Goal: Task Accomplishment & Management: Manage account settings

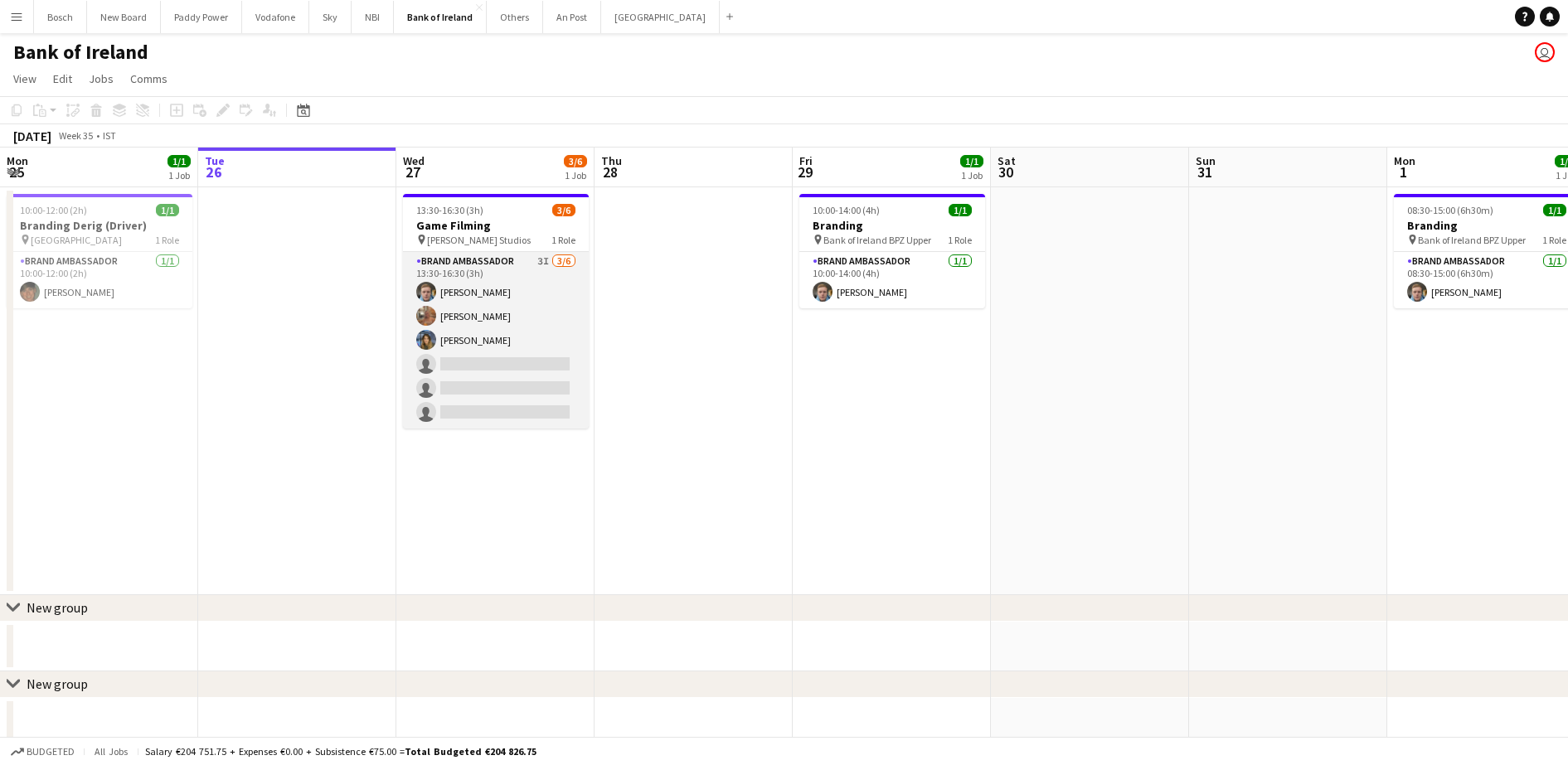
click at [527, 376] on app-card-role "Brand Ambassador 3I [DATE] 13:30-16:30 (3h) [PERSON_NAME] [PERSON_NAME] [PERSON…" at bounding box center [495, 340] width 185 height 177
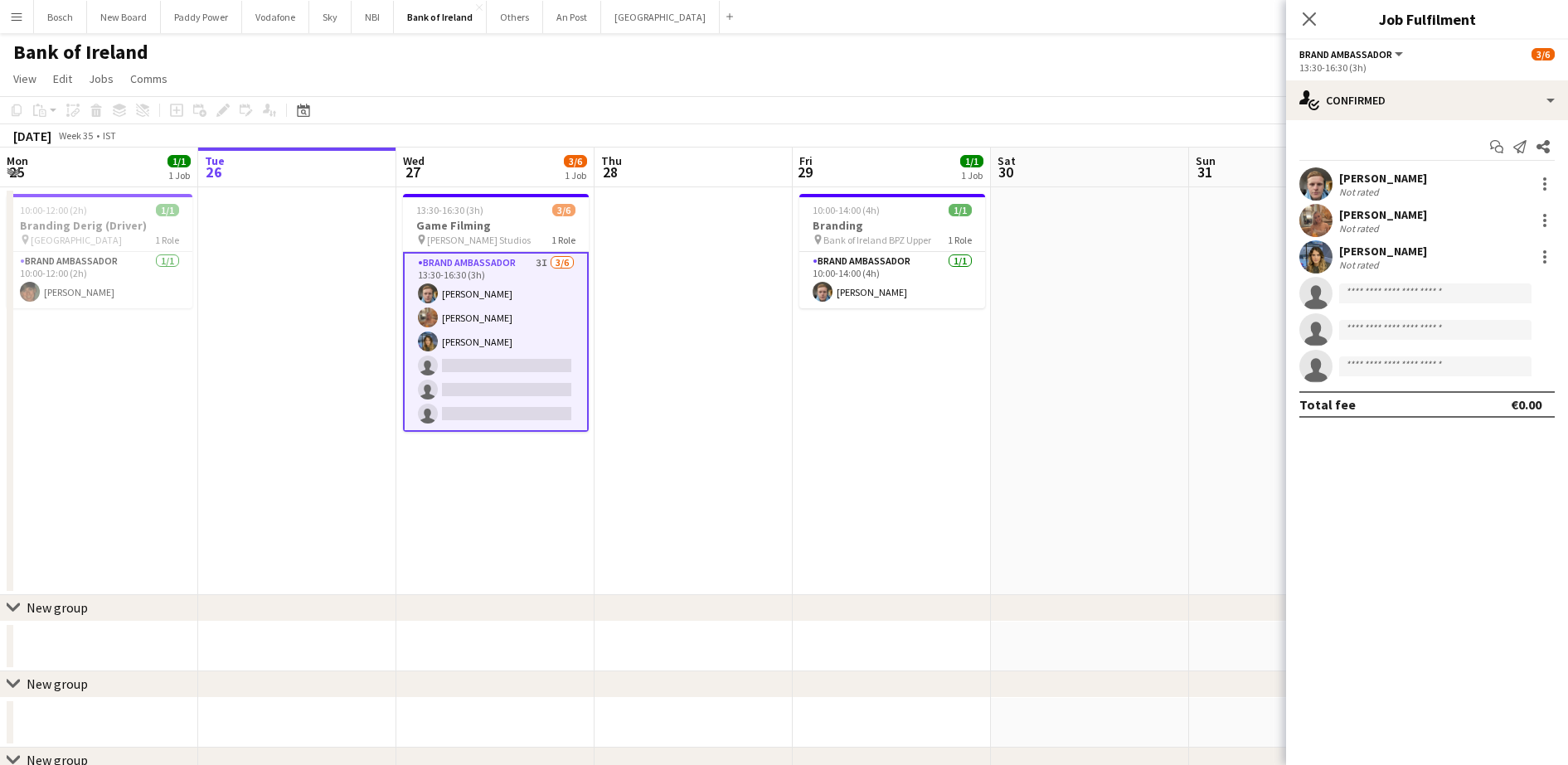
drag, startPoint x: 1389, startPoint y: 56, endPoint x: 1397, endPoint y: 81, distance: 26.2
click at [1389, 57] on span "Brand Ambassador" at bounding box center [1345, 54] width 93 height 12
click at [1401, 92] on ul "All roles Brand Ambassador" at bounding box center [1360, 96] width 94 height 43
click at [1523, 109] on div "single-neutral-actions-check-2 Confirmed" at bounding box center [1426, 100] width 282 height 39
drag, startPoint x: 1509, startPoint y: 259, endPoint x: 1502, endPoint y: 260, distance: 7.1
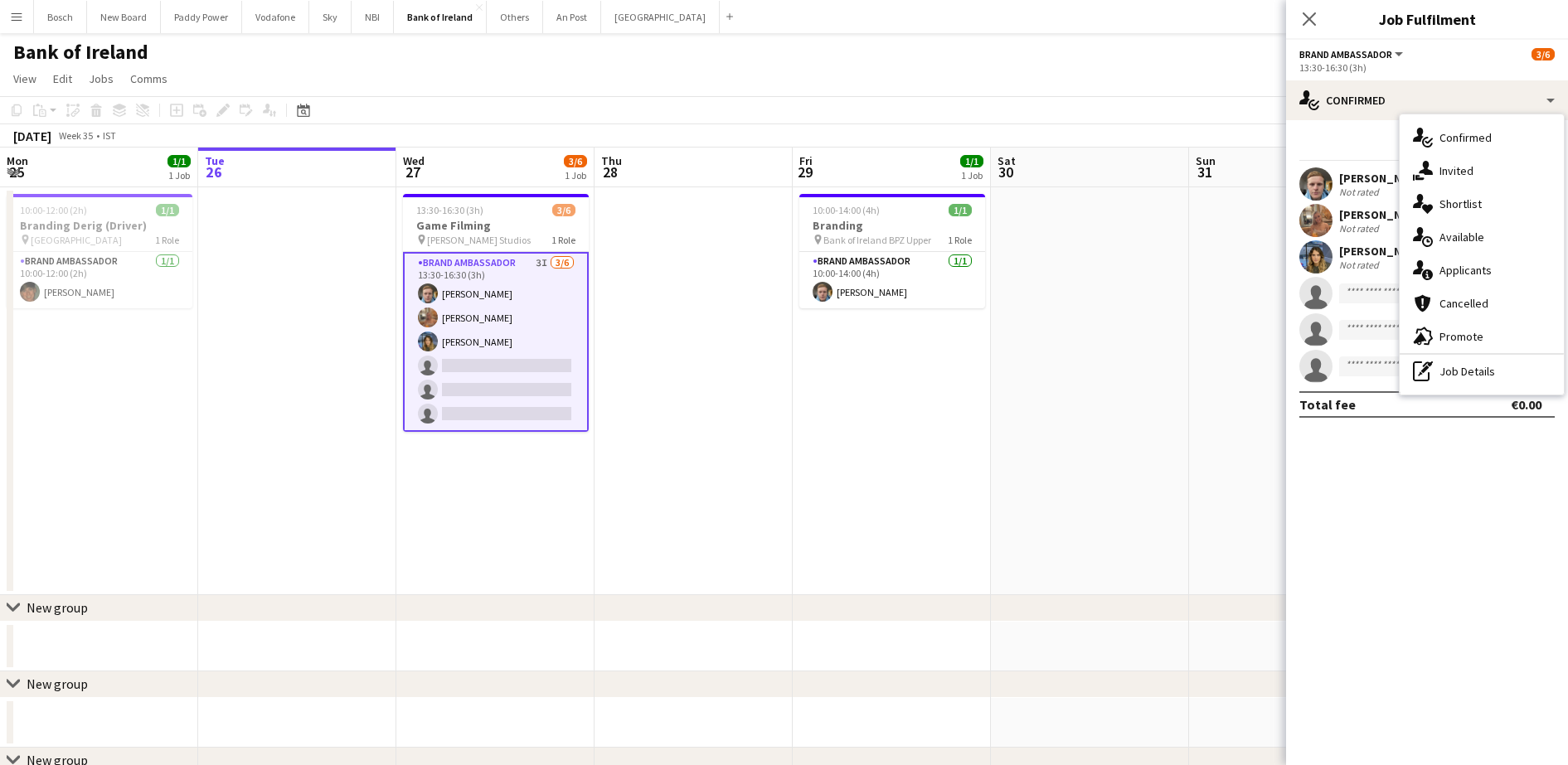
click at [1508, 259] on div "single-neutral-actions-information Applicants" at bounding box center [1482, 270] width 164 height 34
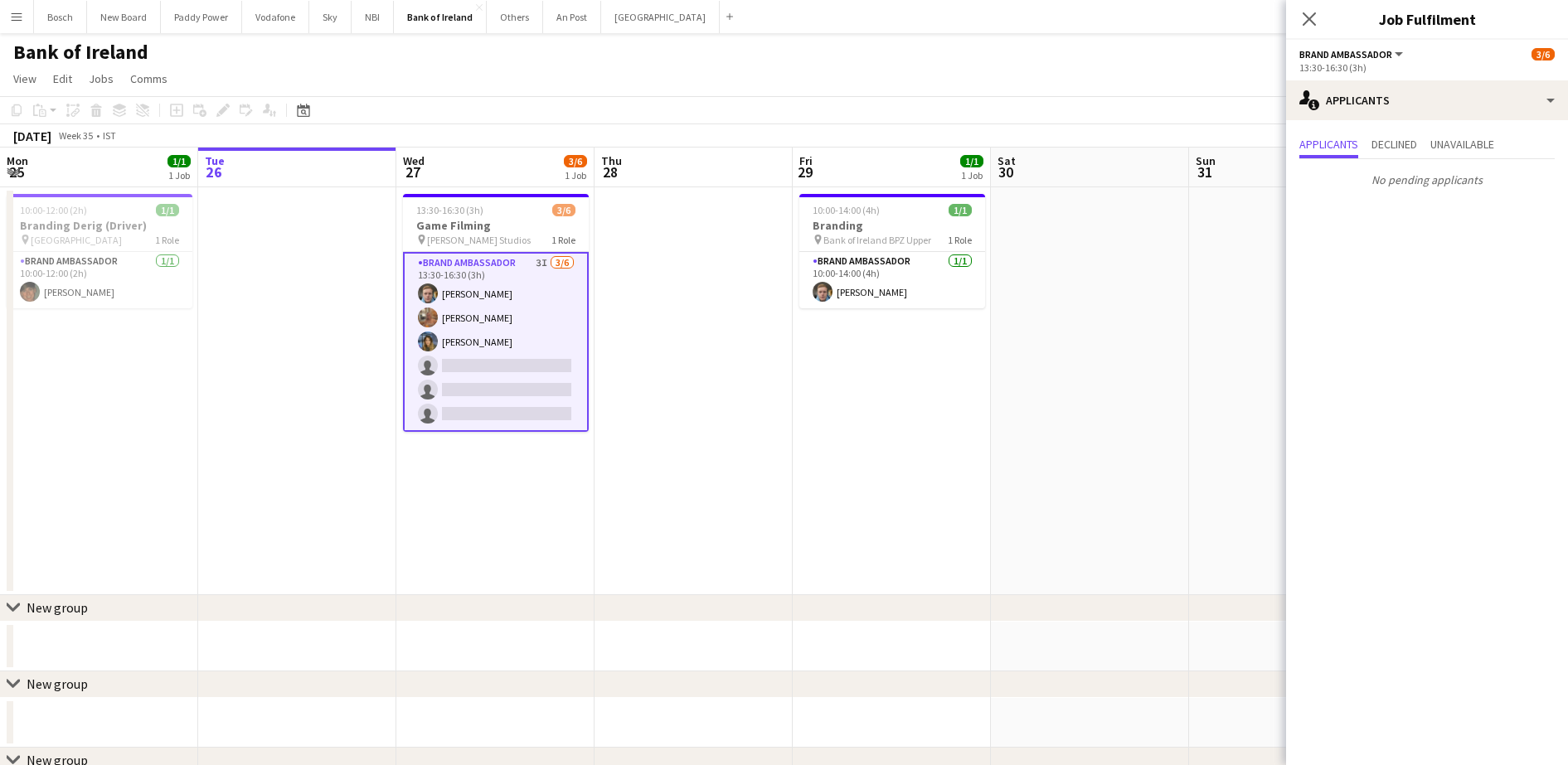
click at [723, 118] on app-toolbar "Copy Paste Paste Ctrl+V Paste with crew Ctrl+Shift+V Paste linked Job [GEOGRAPH…" at bounding box center [784, 110] width 1568 height 28
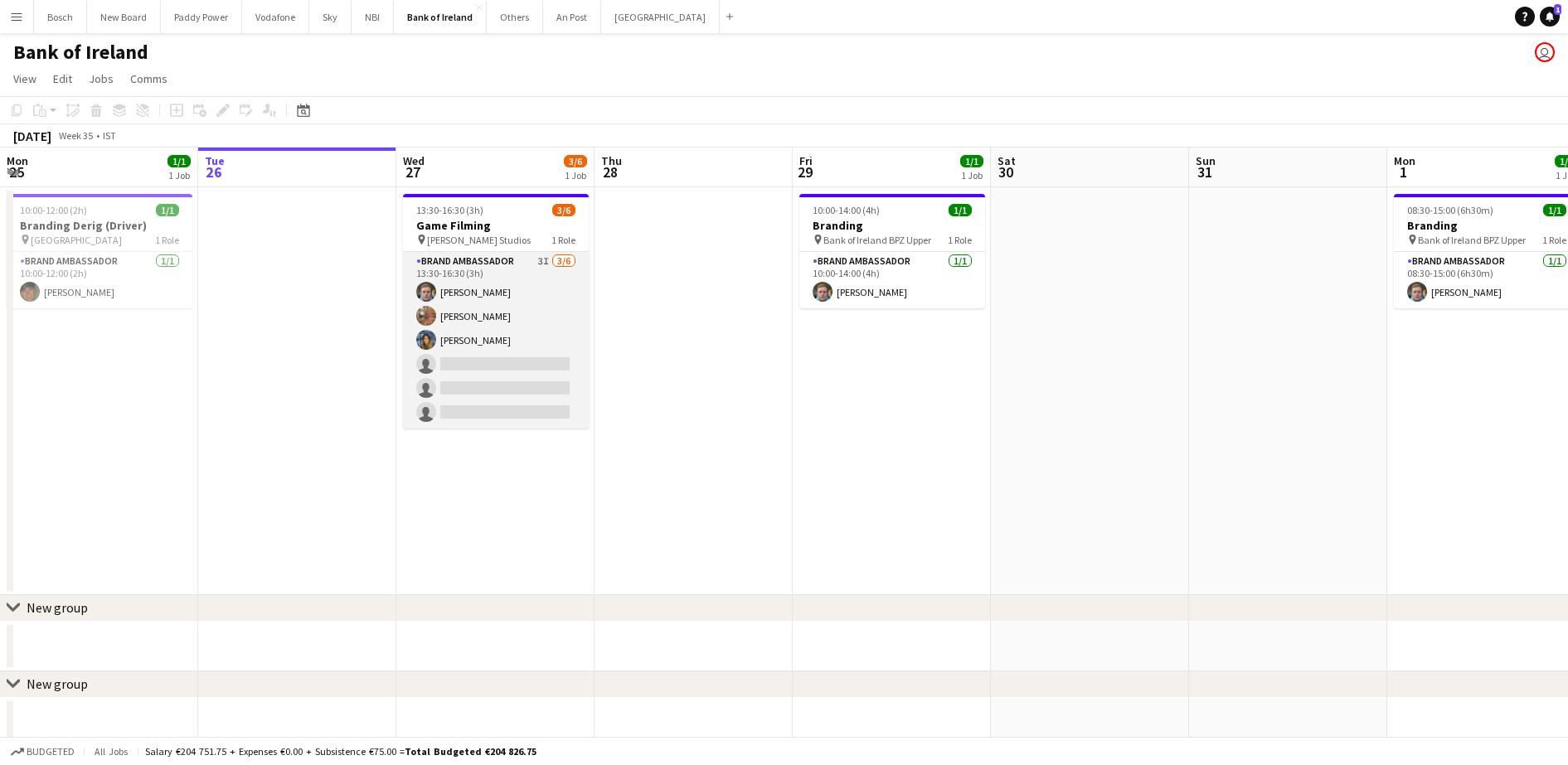
click at [538, 355] on app-card-role "Brand Ambassador 3I [DATE] 13:30-16:30 (3h) [PERSON_NAME] [PERSON_NAME] [PERSON…" at bounding box center [495, 340] width 185 height 177
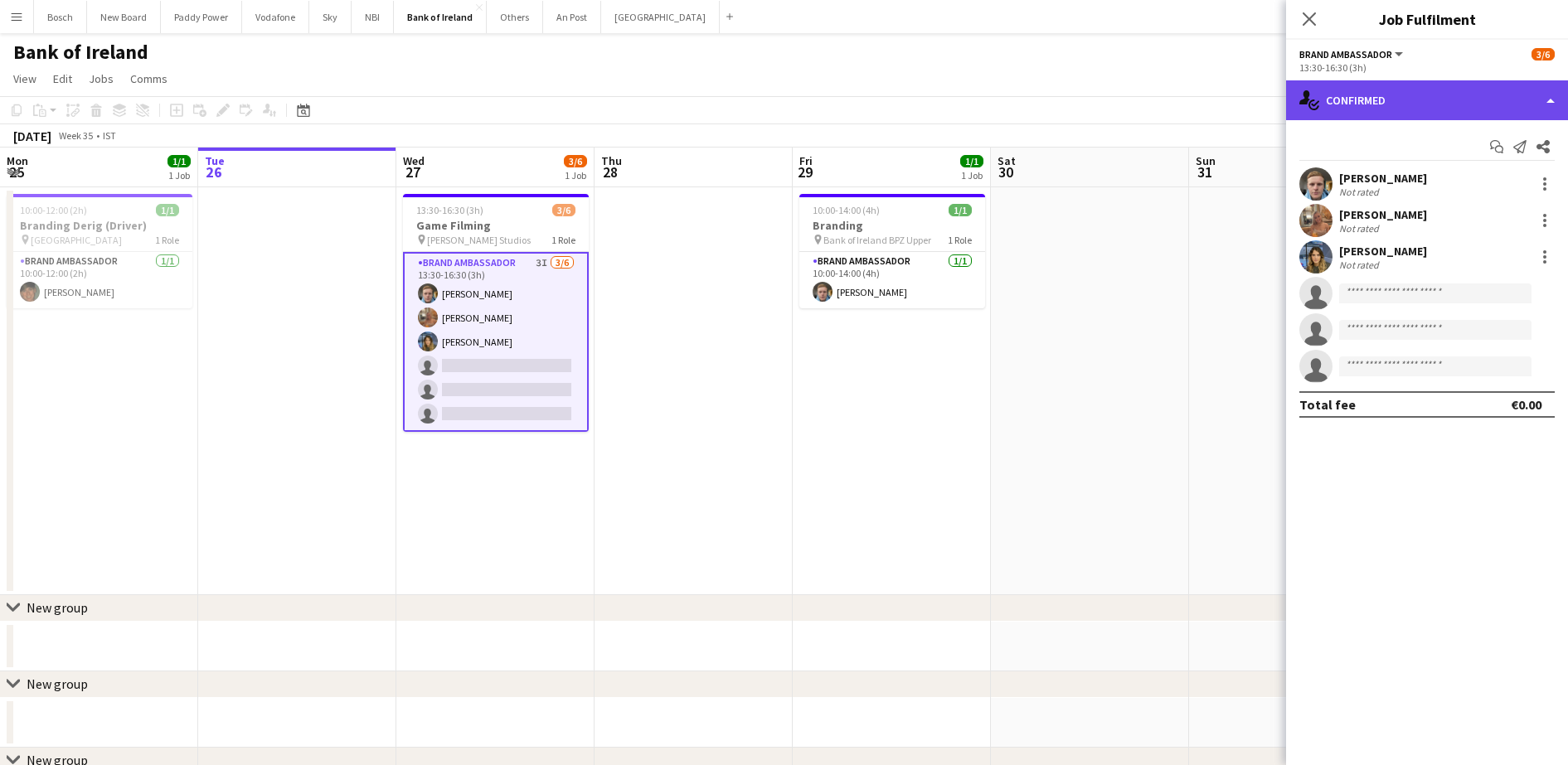
click at [1360, 99] on div "single-neutral-actions-check-2 Confirmed" at bounding box center [1426, 100] width 282 height 39
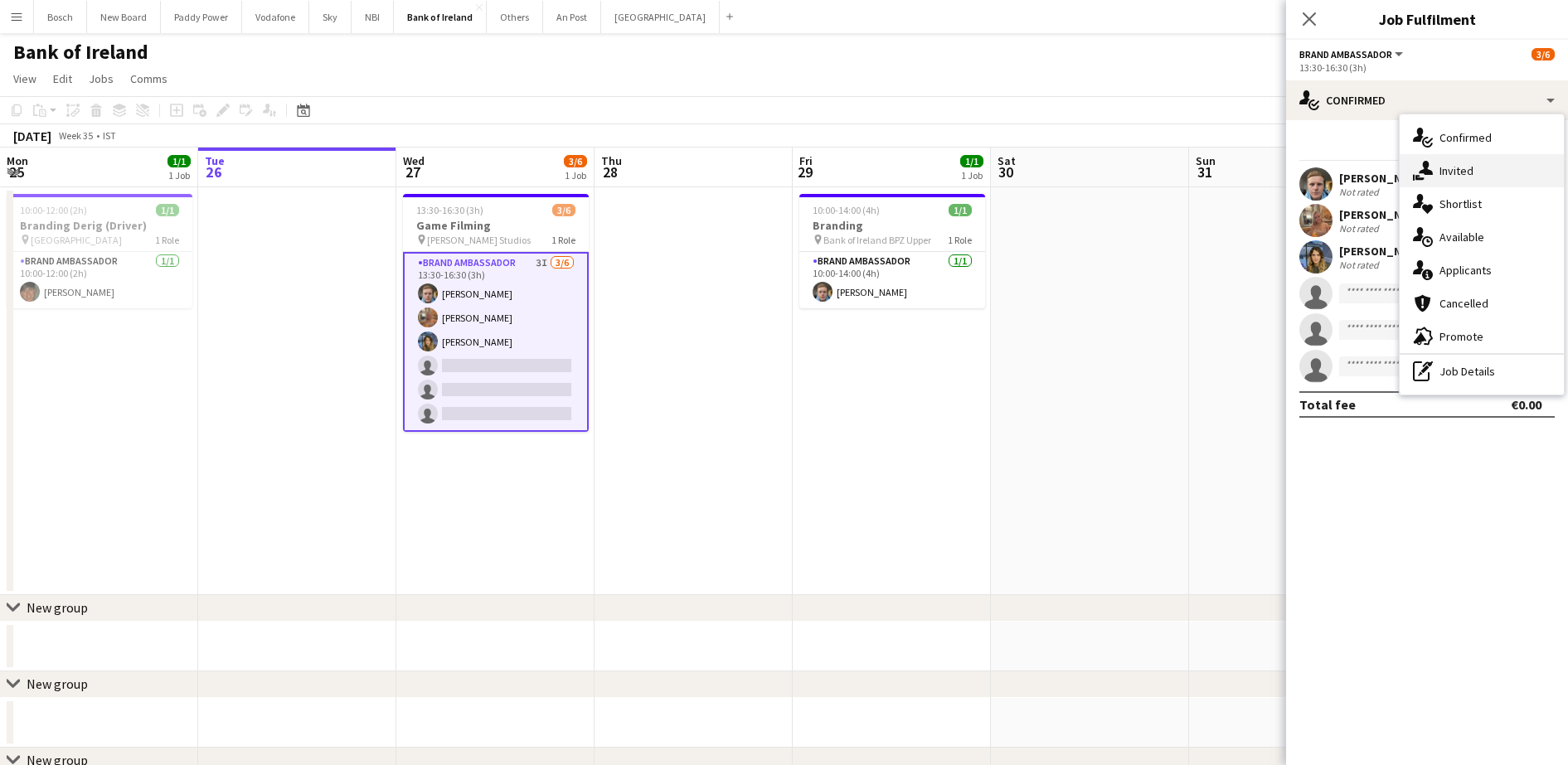
click at [1412, 175] on icon "single-neutral-actions-share-1" at bounding box center [1422, 170] width 20 height 20
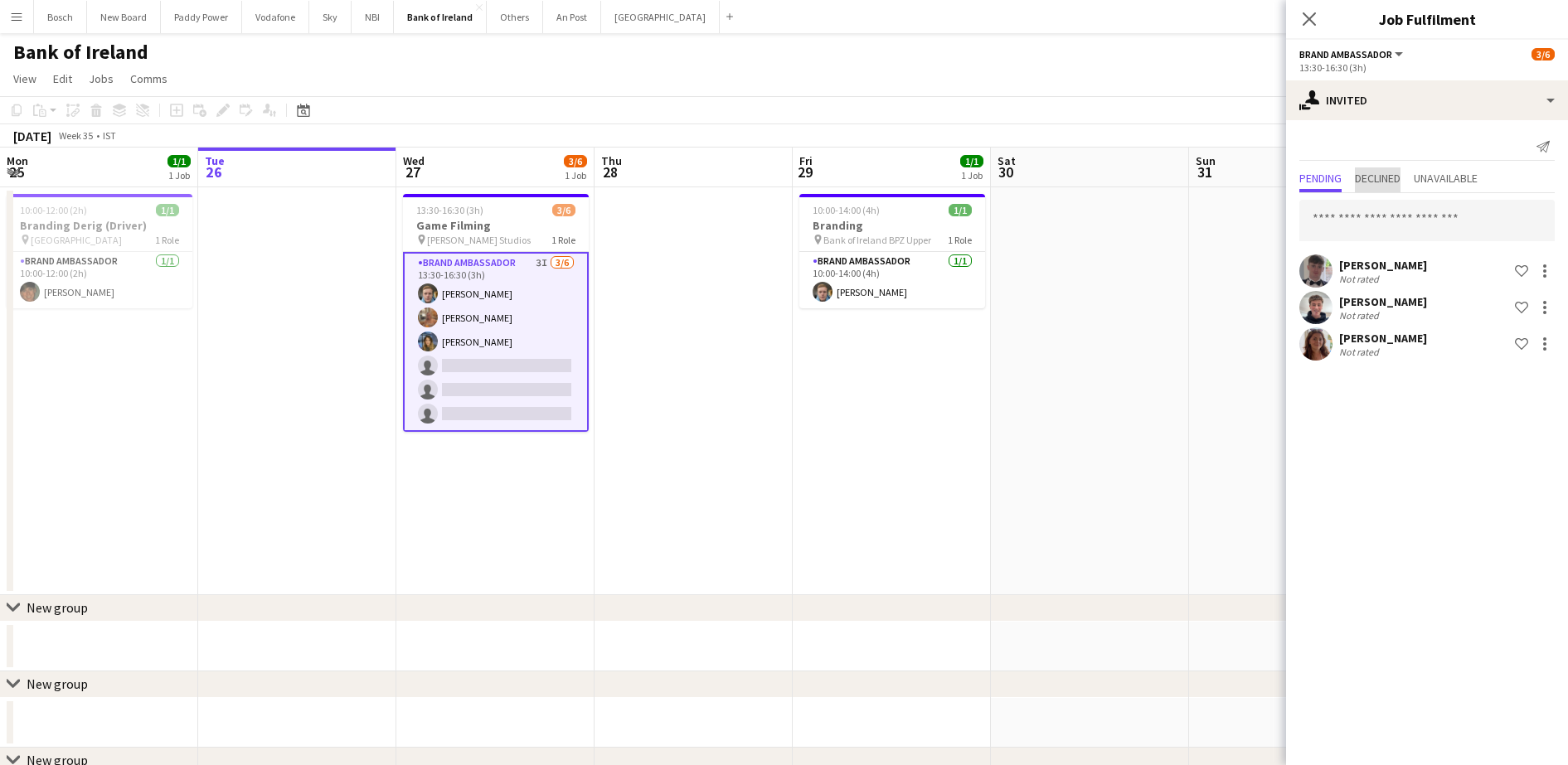
click at [1401, 189] on span "Declined" at bounding box center [1377, 180] width 45 height 25
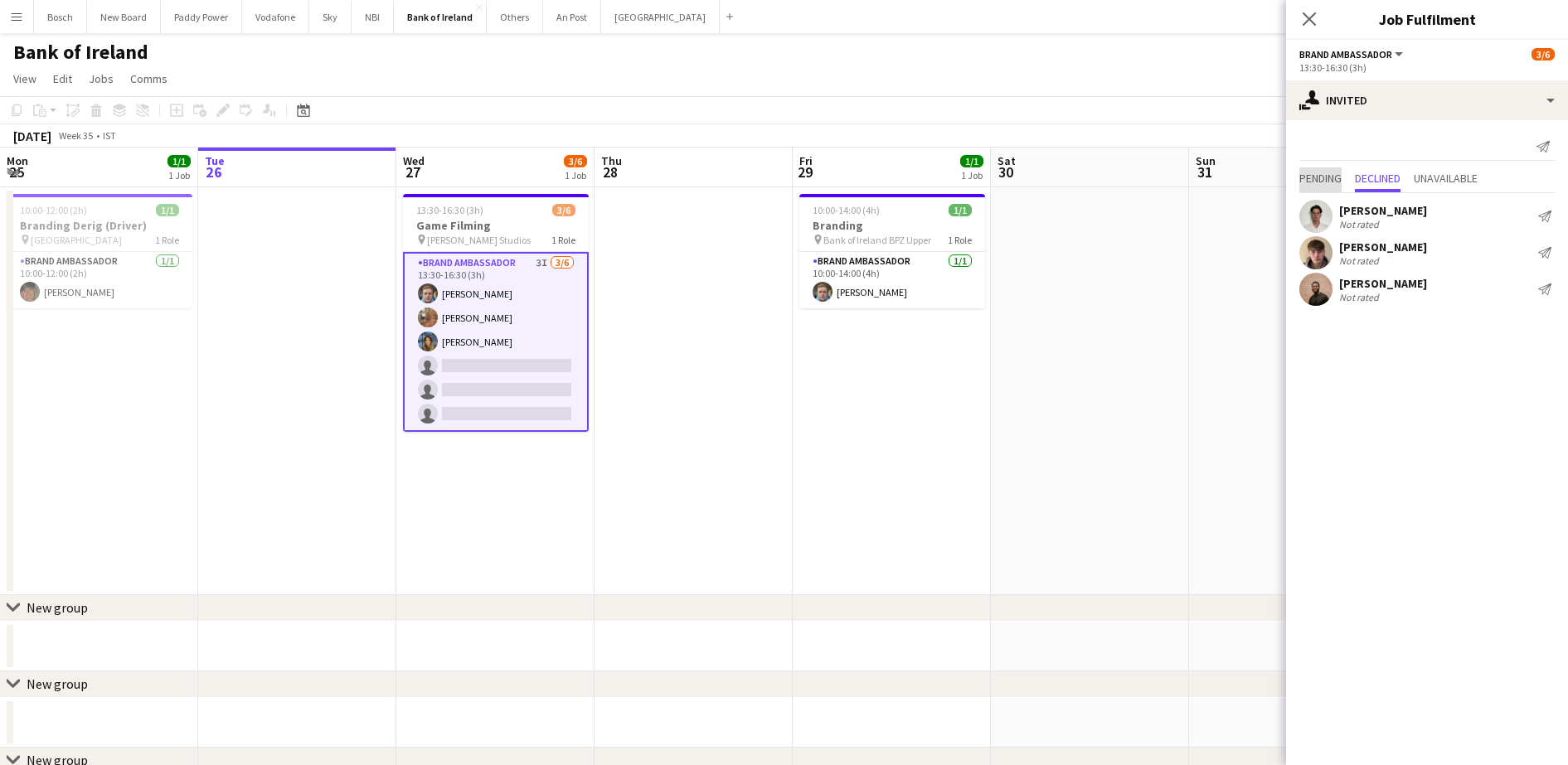
click at [1336, 176] on span "Pending" at bounding box center [1320, 178] width 42 height 12
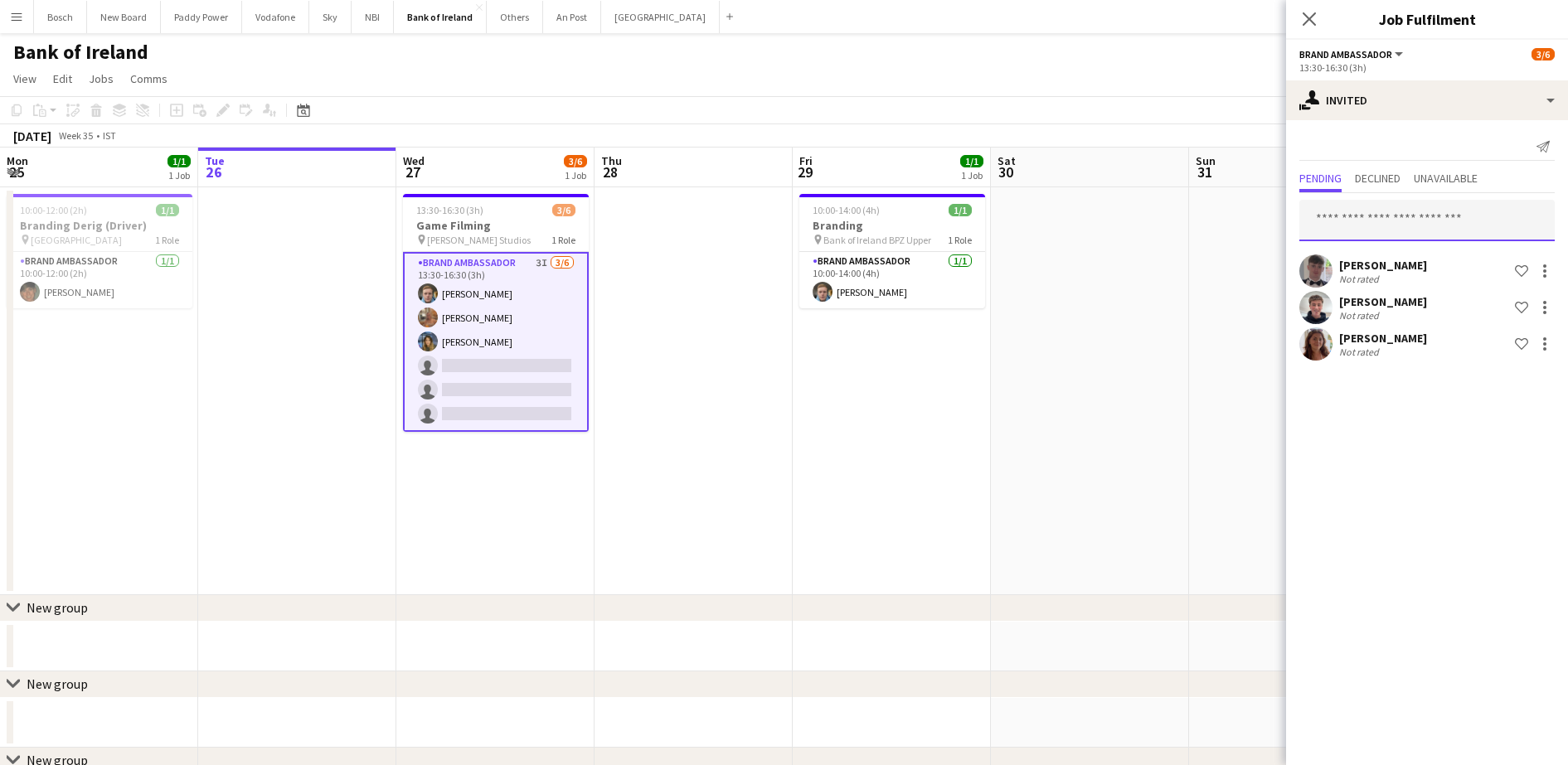
click at [1360, 227] on input "text" at bounding box center [1427, 220] width 256 height 41
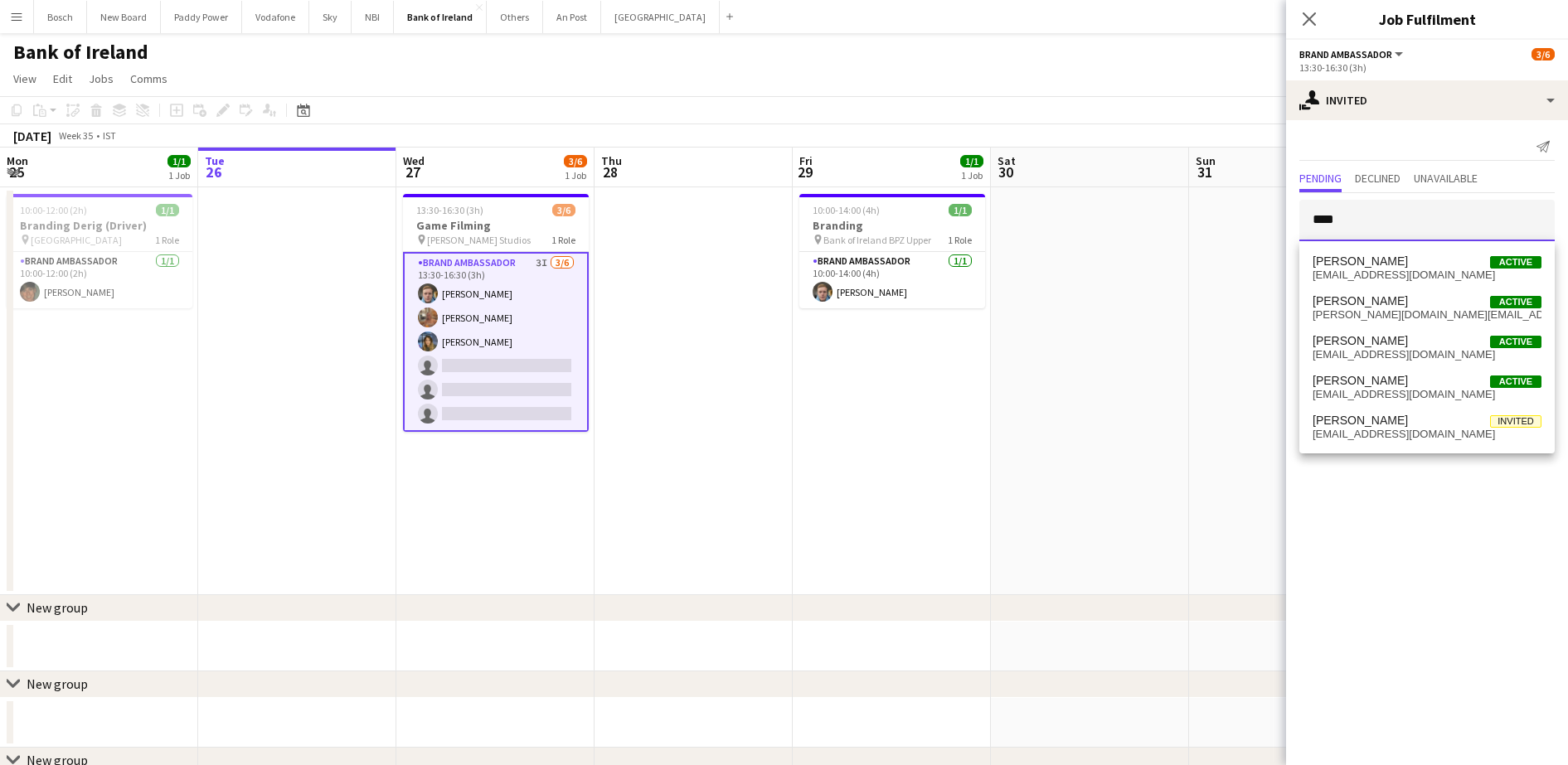
type input "****"
click at [1409, 430] on span "[EMAIL_ADDRESS][DOMAIN_NAME]" at bounding box center [1427, 434] width 229 height 13
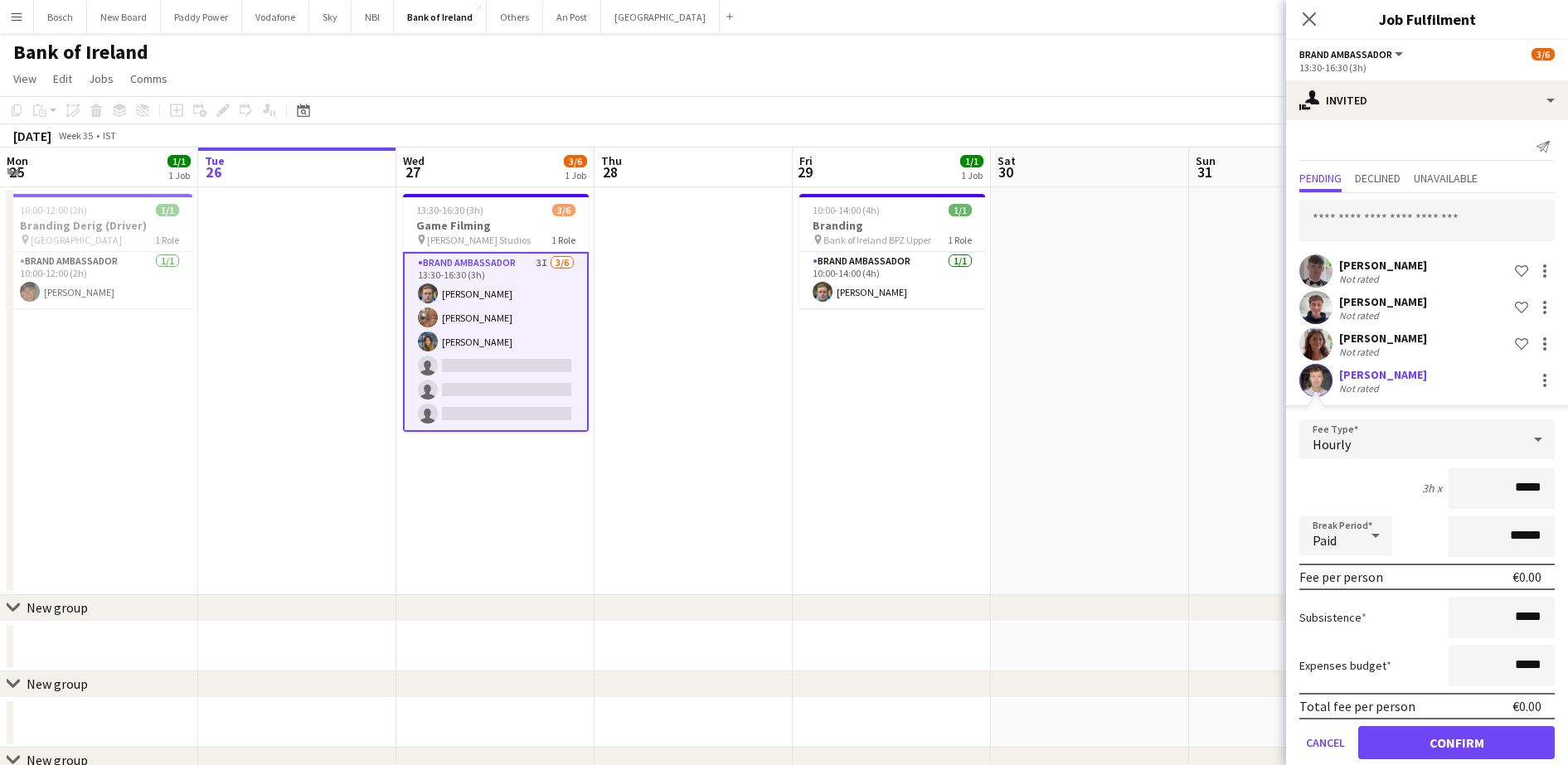
click at [1491, 725] on form "Fee Type Hourly 3h x ***** Break Period Paid ****** Fee per person €0.00 Subsis…" at bounding box center [1426, 597] width 282 height 354
click at [1492, 735] on button "Confirm" at bounding box center [1457, 743] width 197 height 34
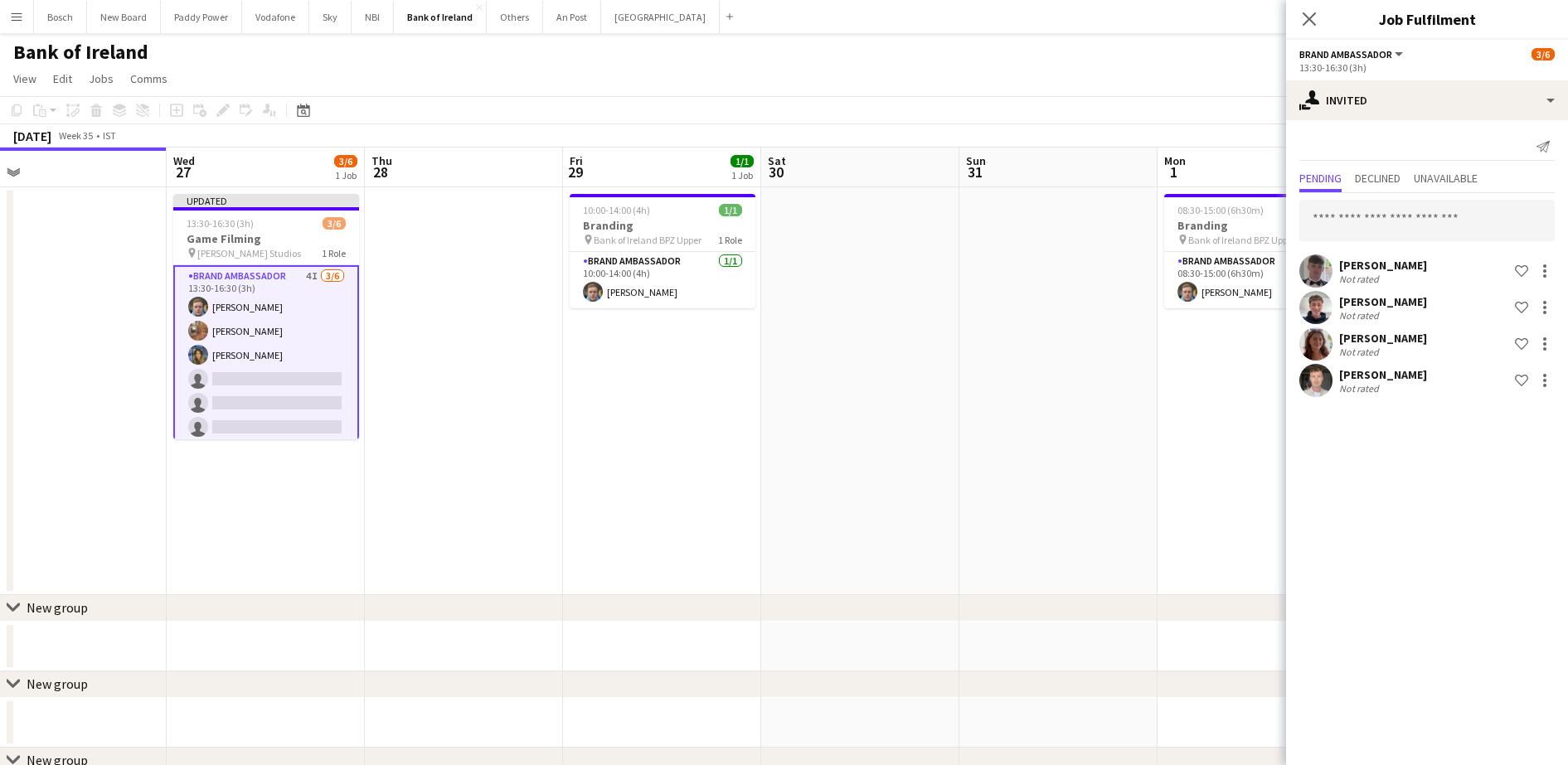
drag, startPoint x: 1007, startPoint y: 490, endPoint x: 796, endPoint y: 357, distance: 249.4
click at [1003, 135] on div "[DATE] Week 35 • IST Publish 1 job Revert 1 job" at bounding box center [784, 136] width 1568 height 23
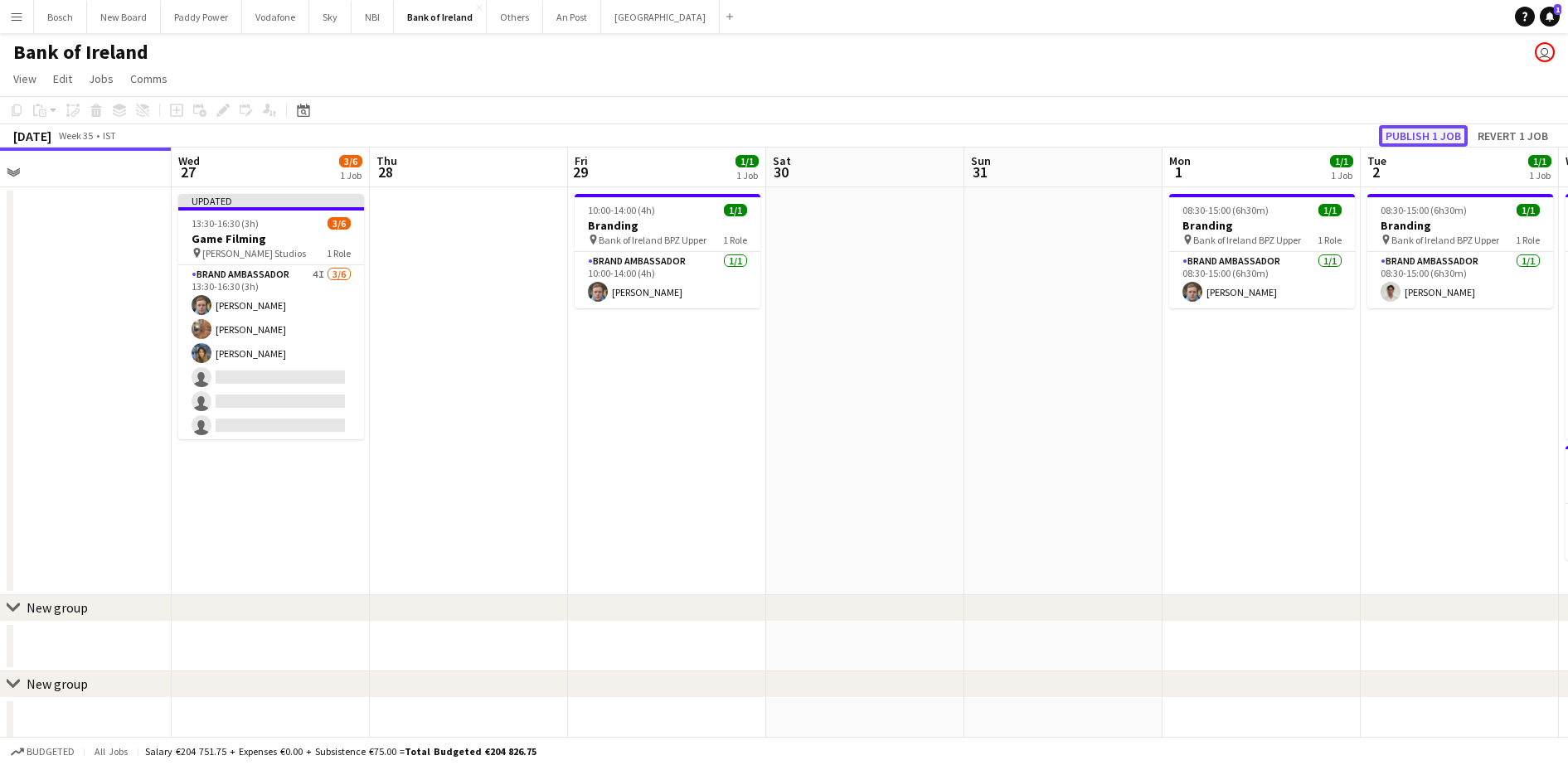
click at [1411, 133] on button "Publish 1 job" at bounding box center [1423, 136] width 88 height 21
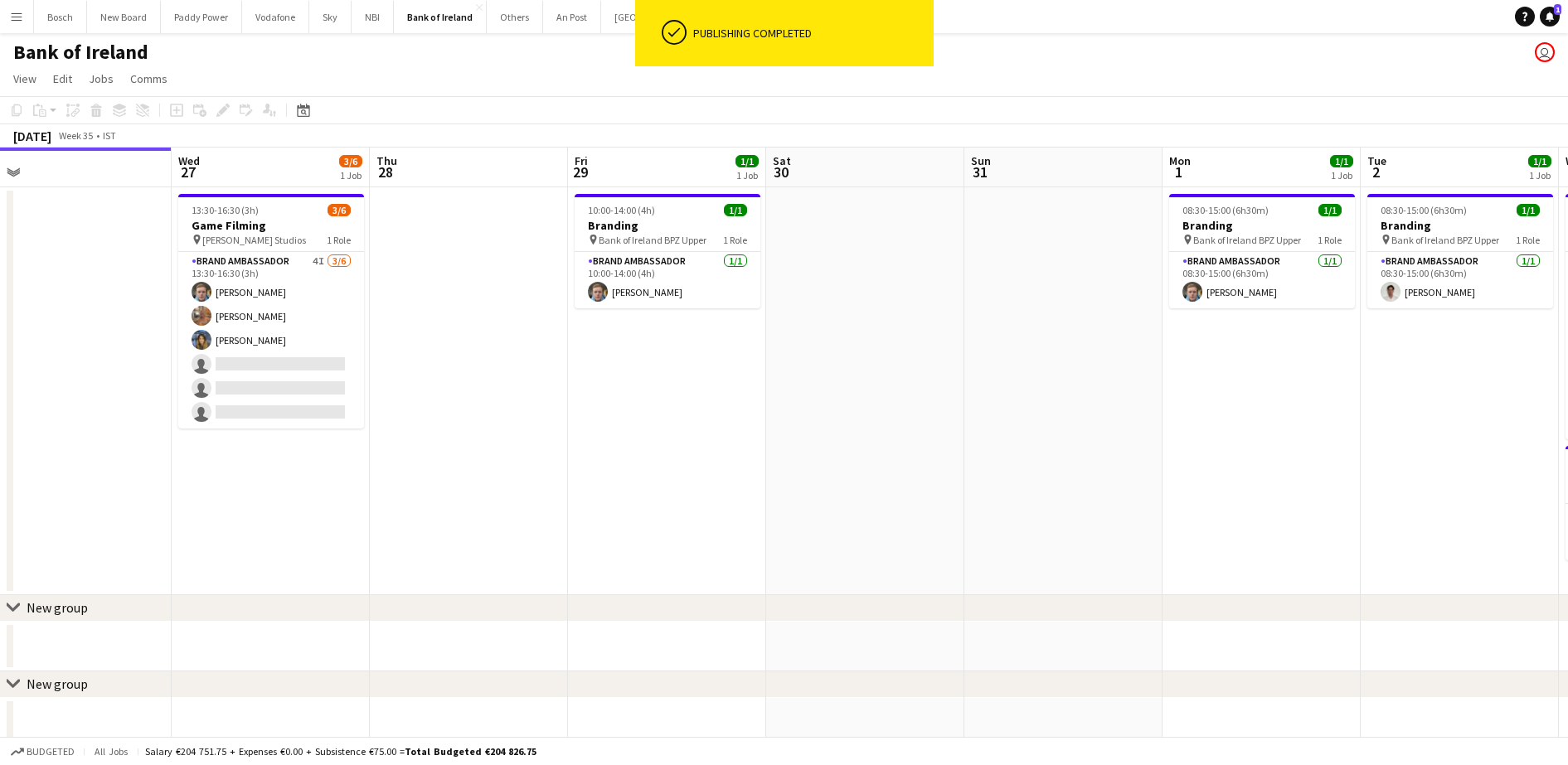
click at [275, 355] on app-card-role "Brand Ambassador 4I [DATE] 13:30-16:30 (3h) [PERSON_NAME] [PERSON_NAME] [PERSON…" at bounding box center [271, 340] width 185 height 177
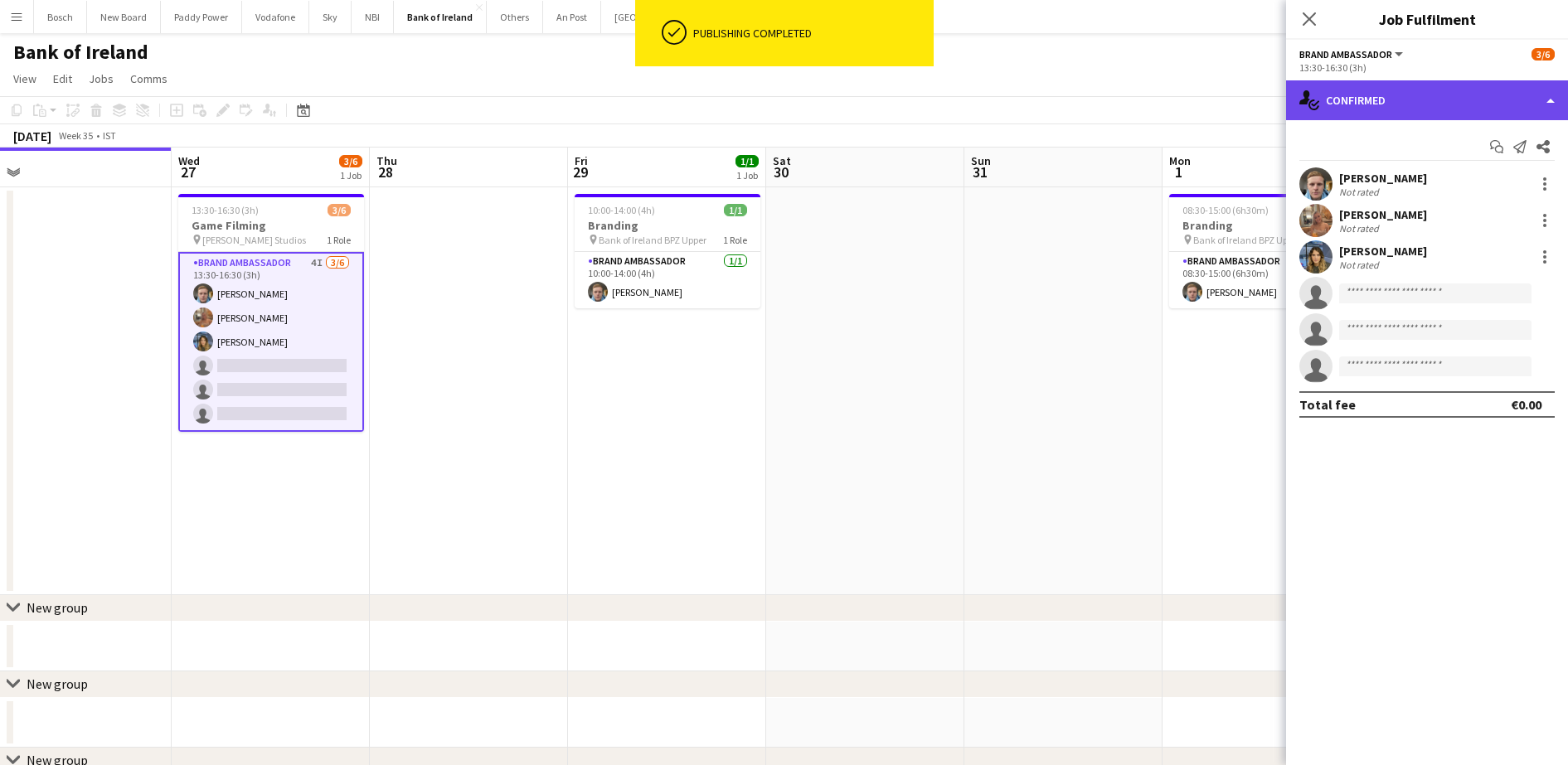
click at [1407, 104] on div "single-neutral-actions-check-2 Confirmed" at bounding box center [1426, 100] width 282 height 39
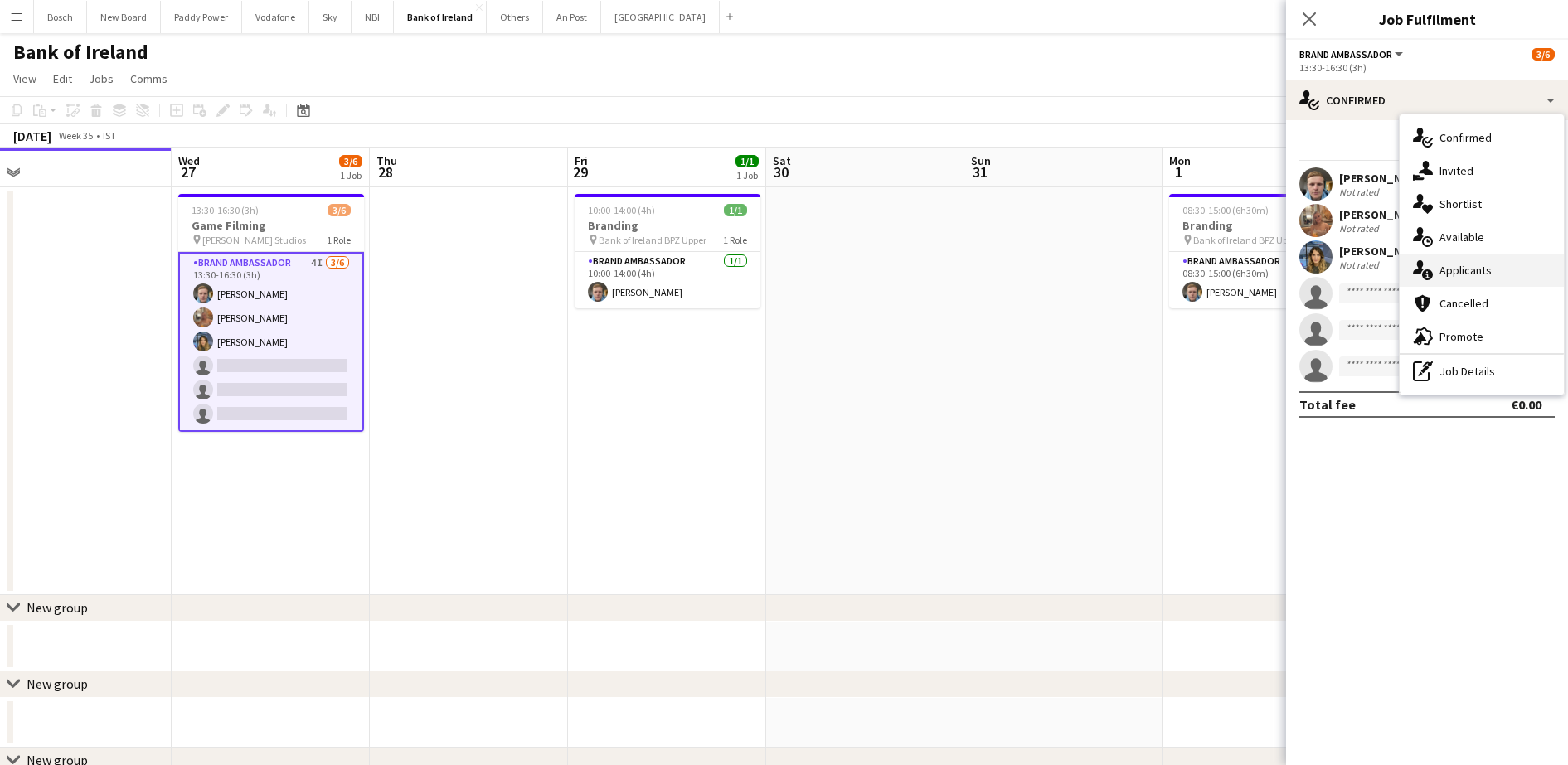
click at [1479, 259] on div "single-neutral-actions-information Applicants" at bounding box center [1482, 270] width 164 height 34
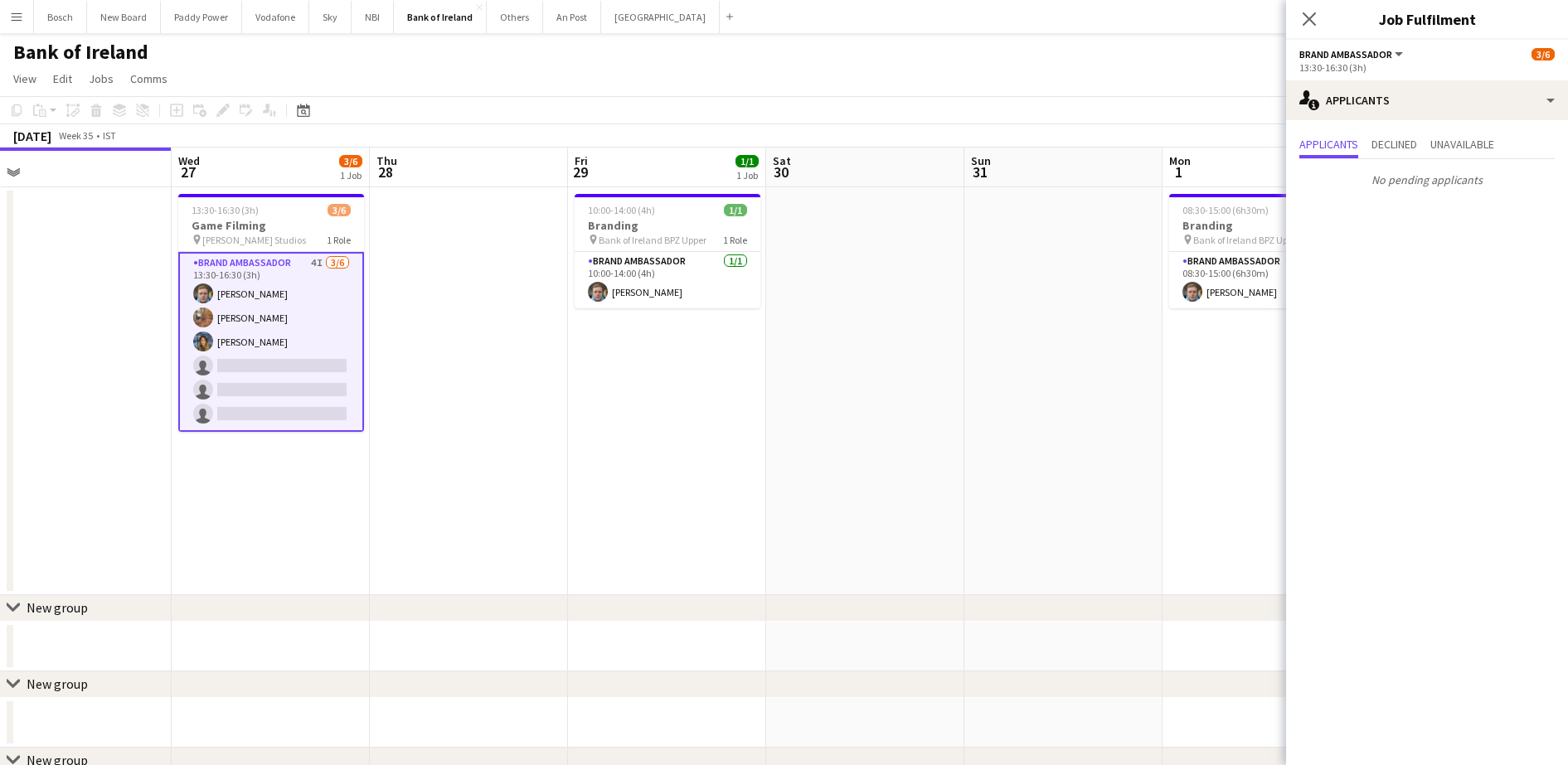
click at [1111, 36] on div "Bank of Ireland user" at bounding box center [784, 49] width 1568 height 32
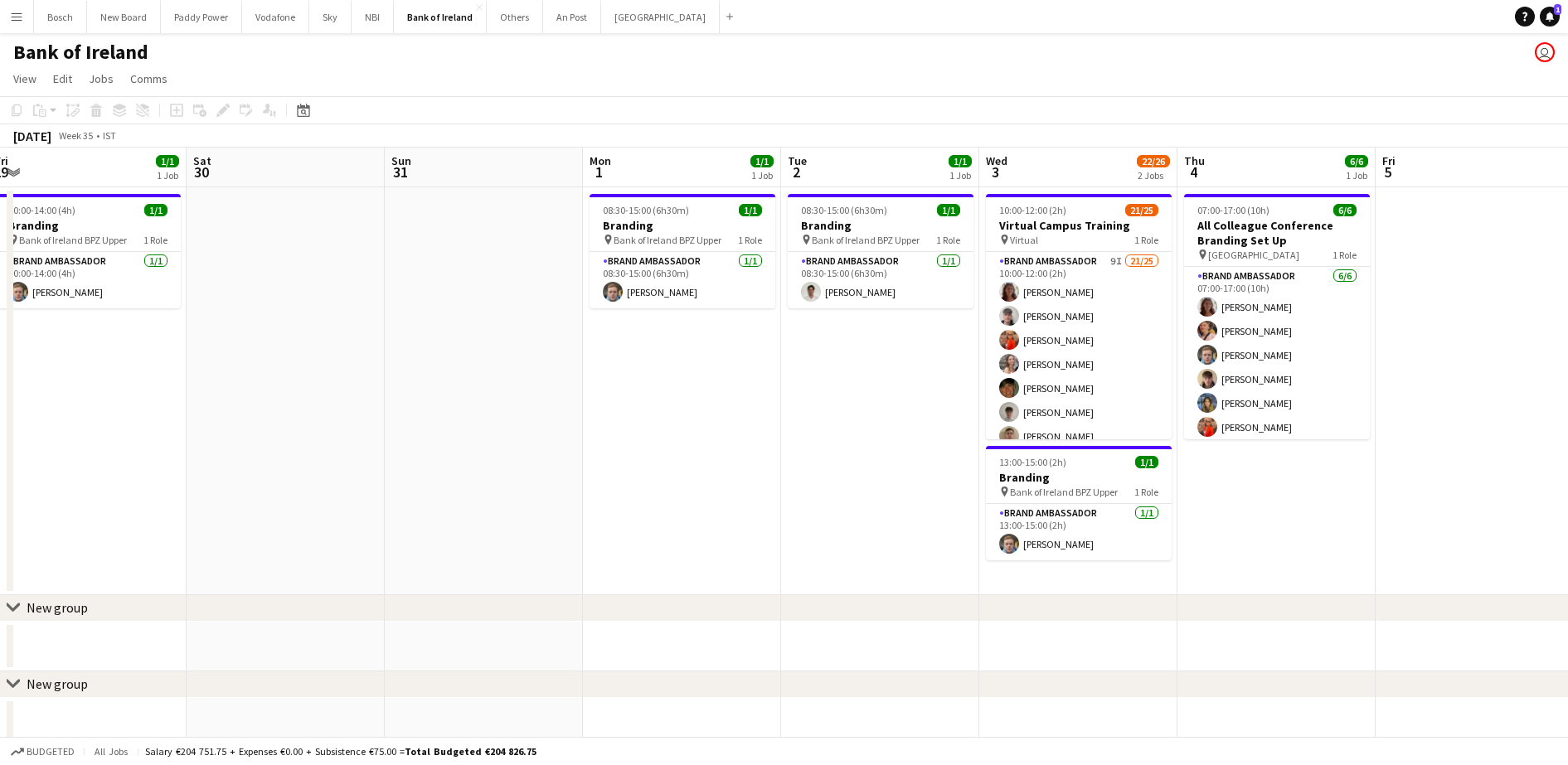
drag, startPoint x: 1165, startPoint y: 332, endPoint x: 475, endPoint y: 300, distance: 690.7
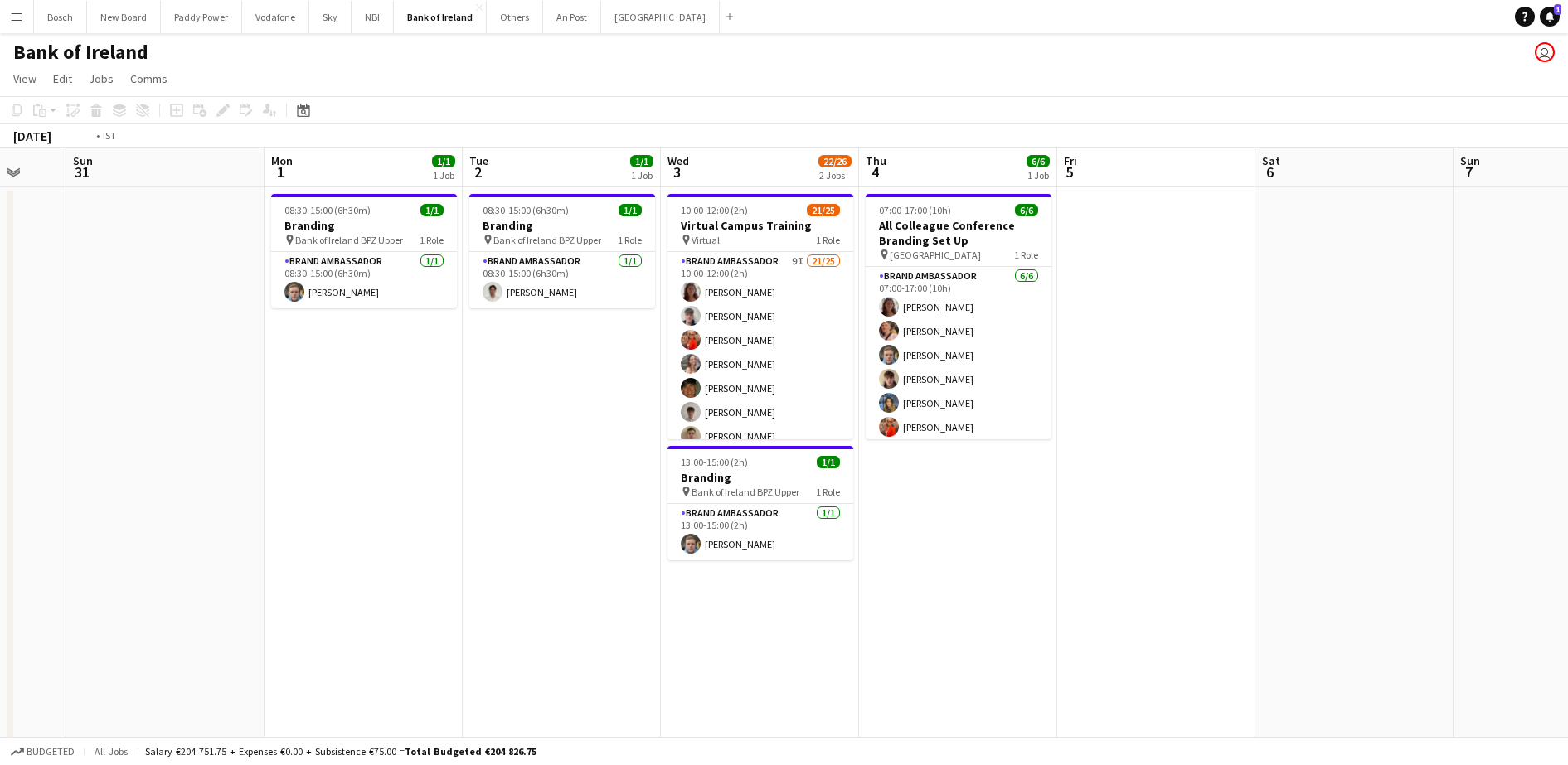
drag, startPoint x: 1287, startPoint y: 555, endPoint x: 285, endPoint y: 533, distance: 1002.2
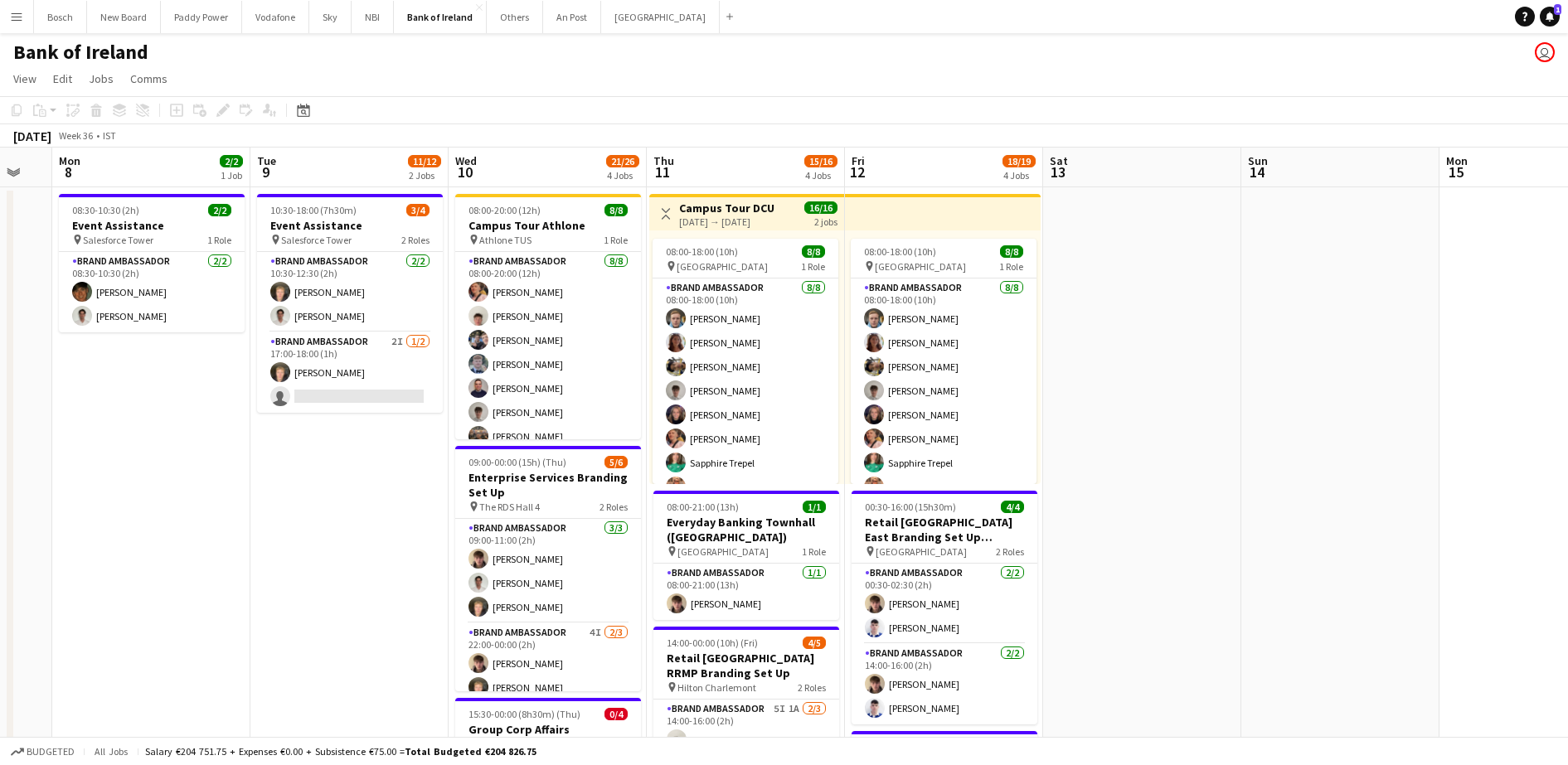
scroll to position [0, 573]
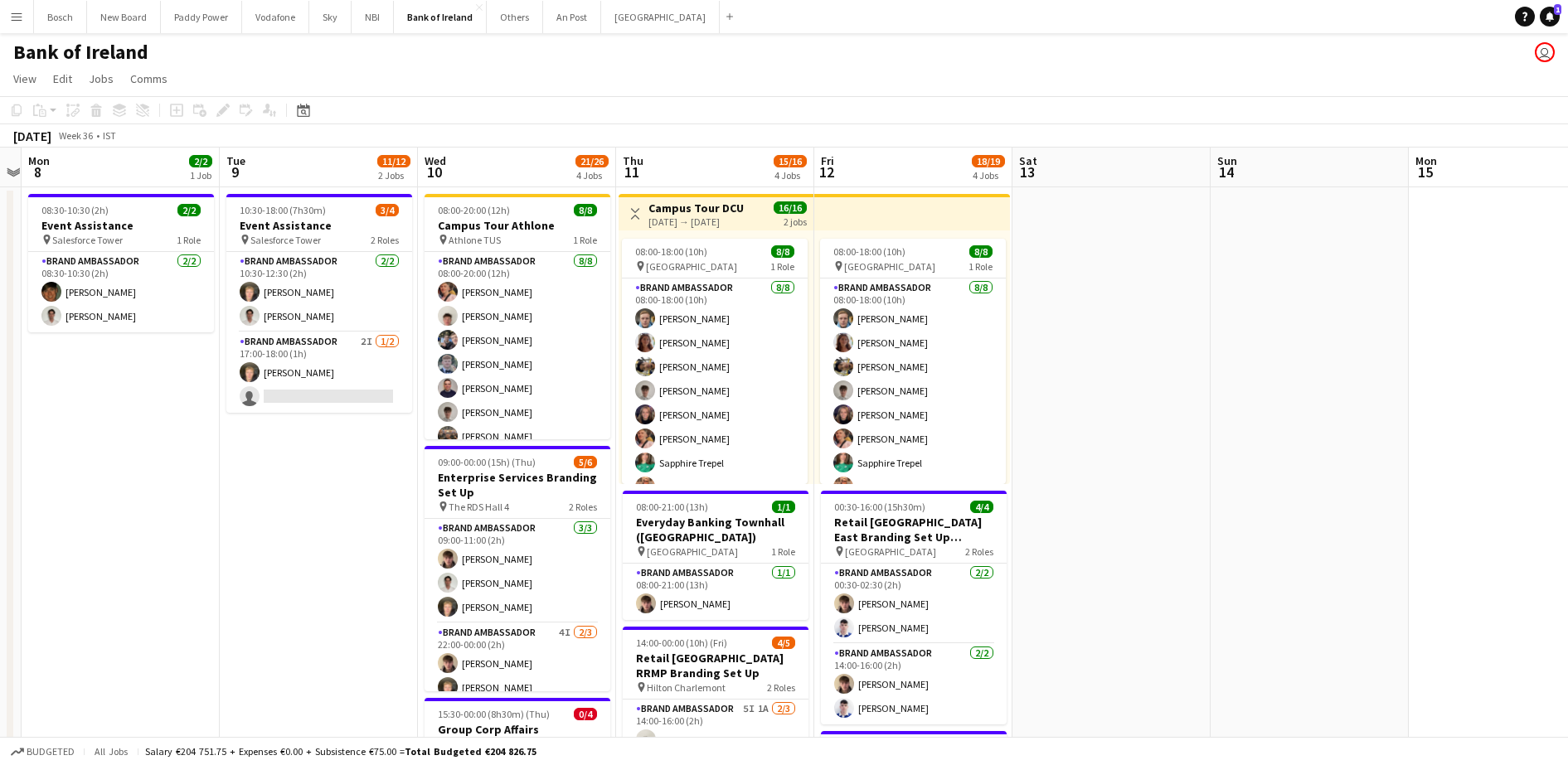
drag, startPoint x: 1104, startPoint y: 536, endPoint x: 275, endPoint y: 416, distance: 837.6
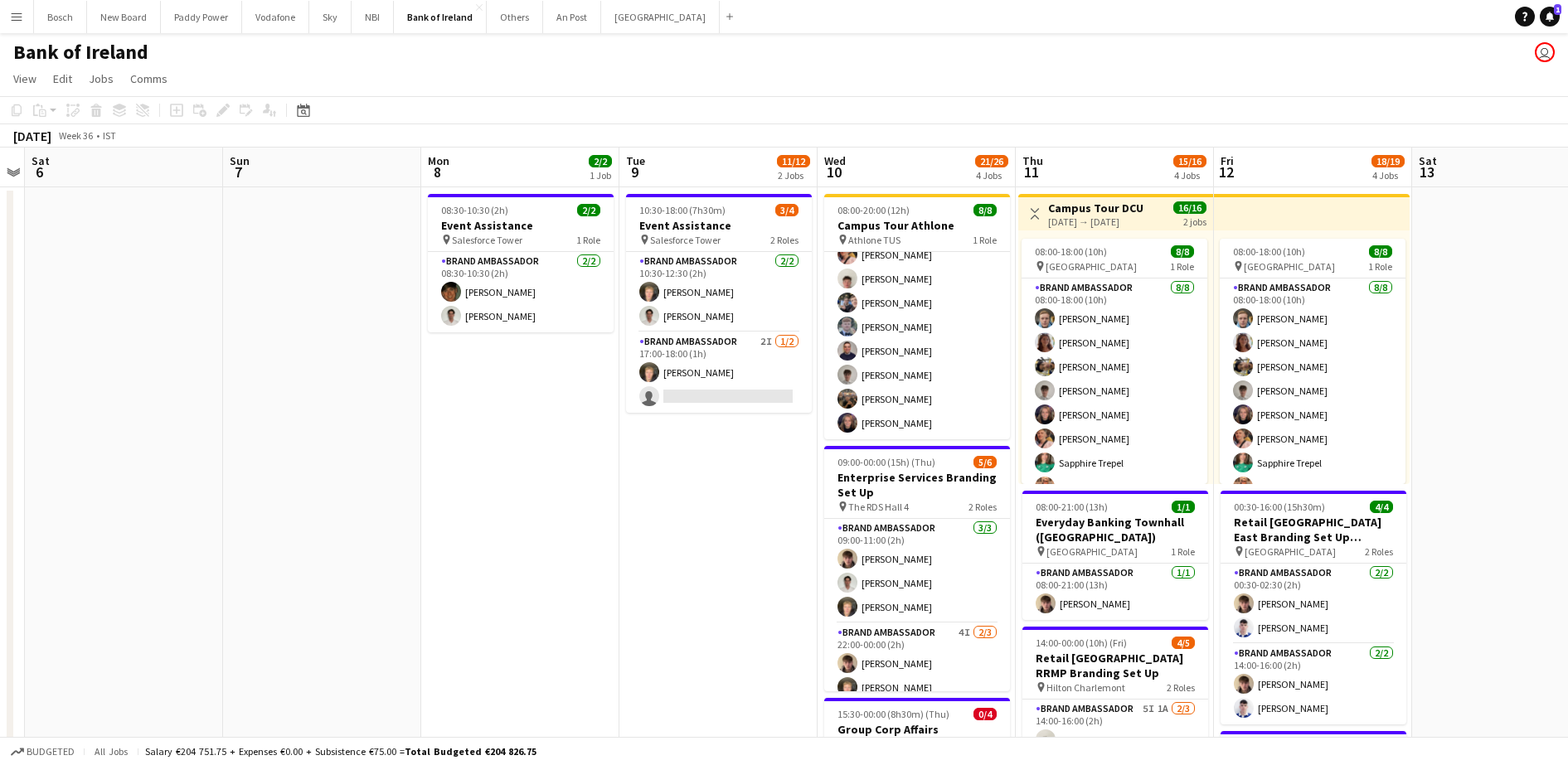
scroll to position [0, 527]
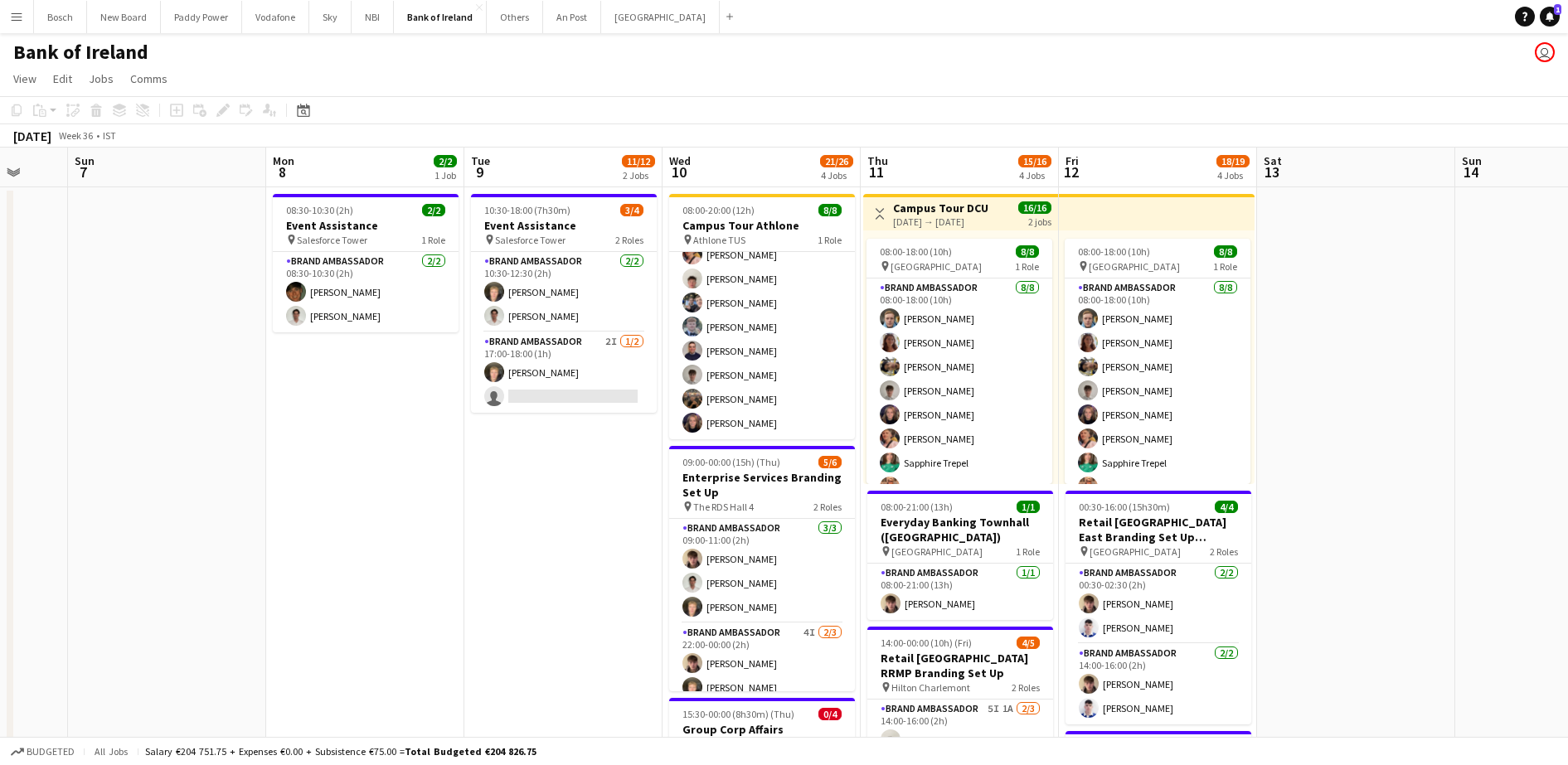
drag, startPoint x: 221, startPoint y: 457, endPoint x: 448, endPoint y: 442, distance: 227.5
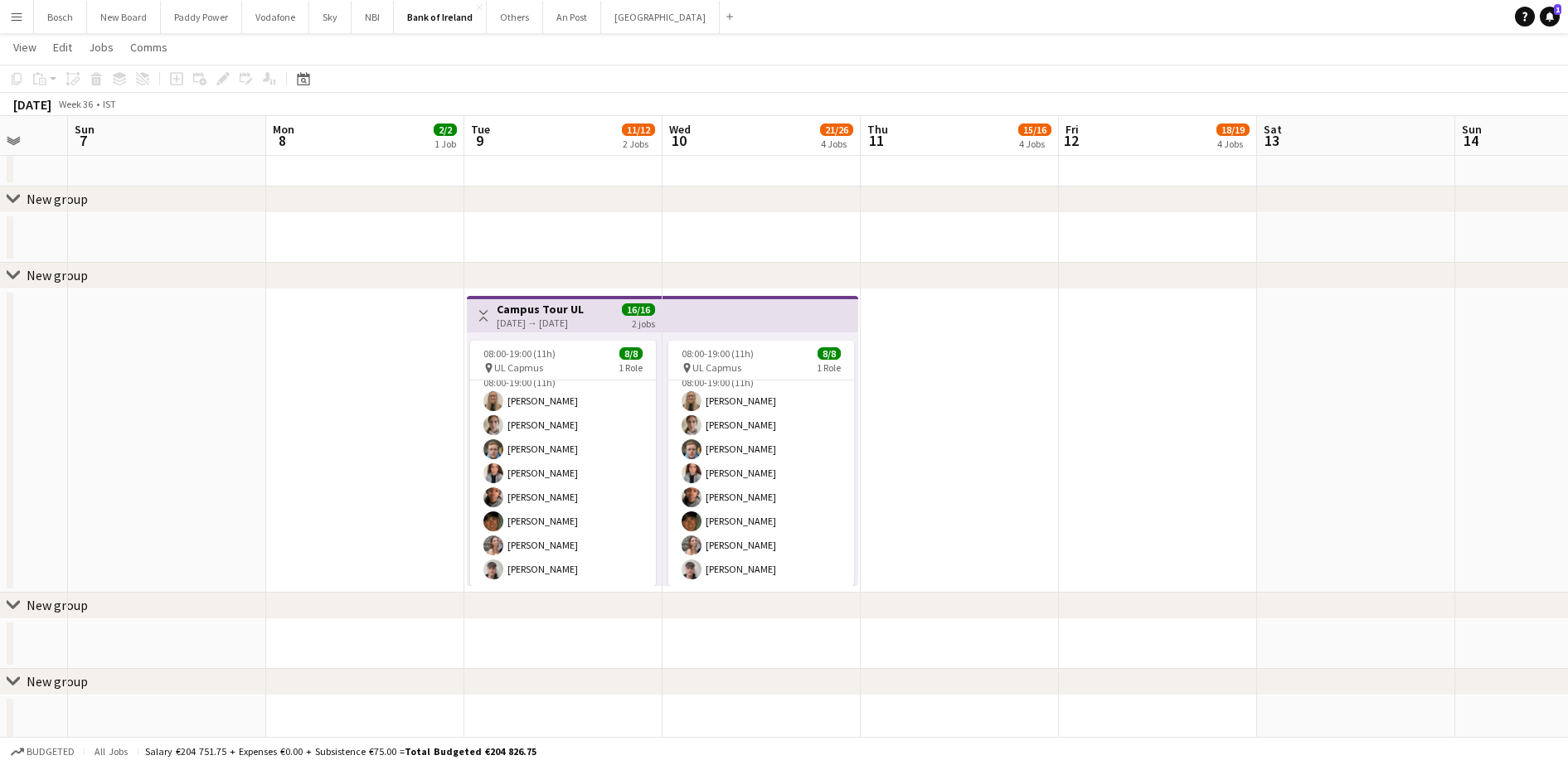
scroll to position [1141, 0]
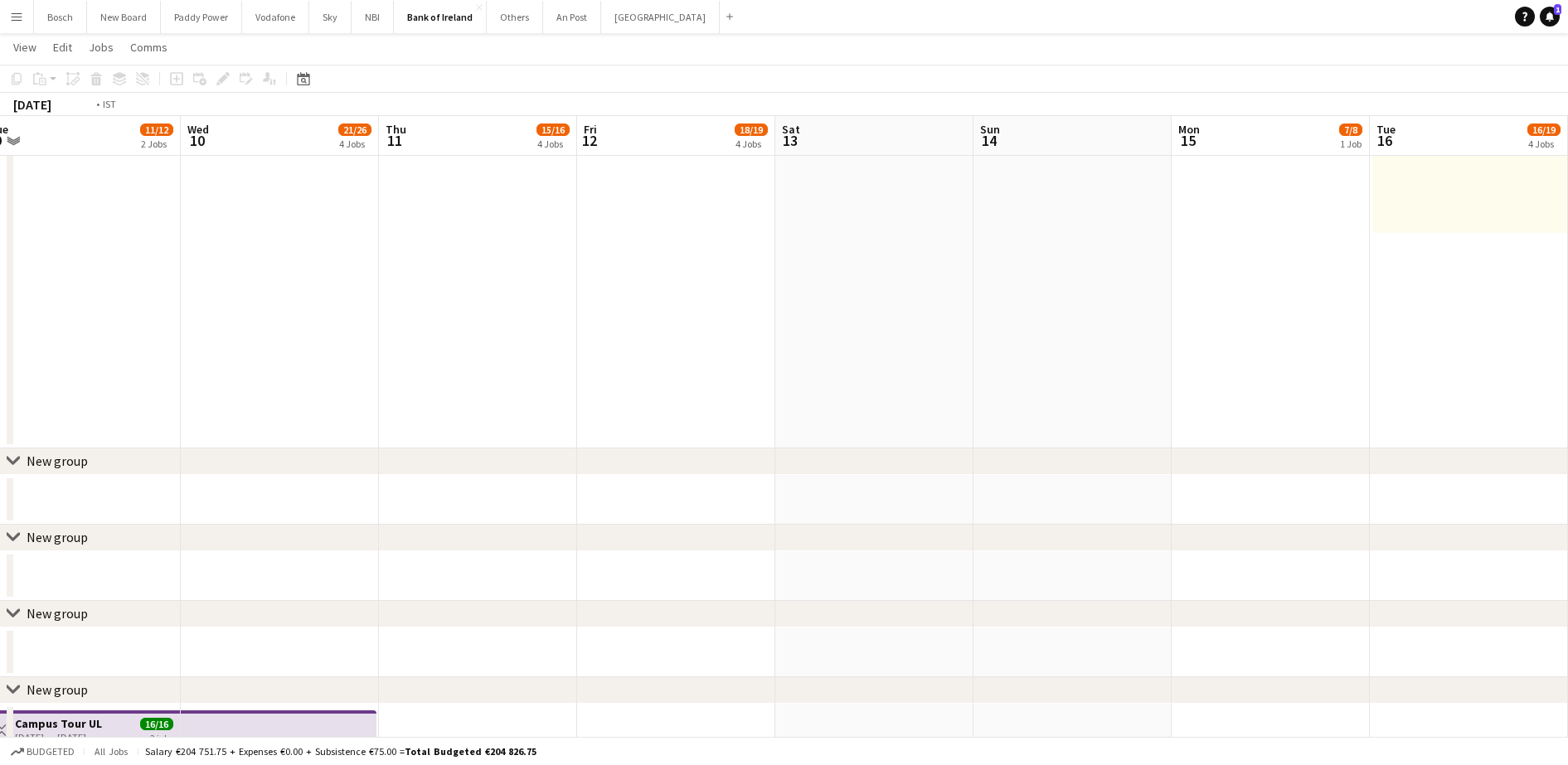
drag, startPoint x: 1276, startPoint y: 479, endPoint x: 204, endPoint y: 491, distance: 1072.1
click at [209, 486] on app-calendar-viewport "Thu 4 6/6 1 Job Fri 5 Sat 6 Sun 7 Mon 8 2/2 1 Job Tue 9 11/12 2 Jobs Wed 10 21/…" at bounding box center [784, 385] width 1568 height 2923
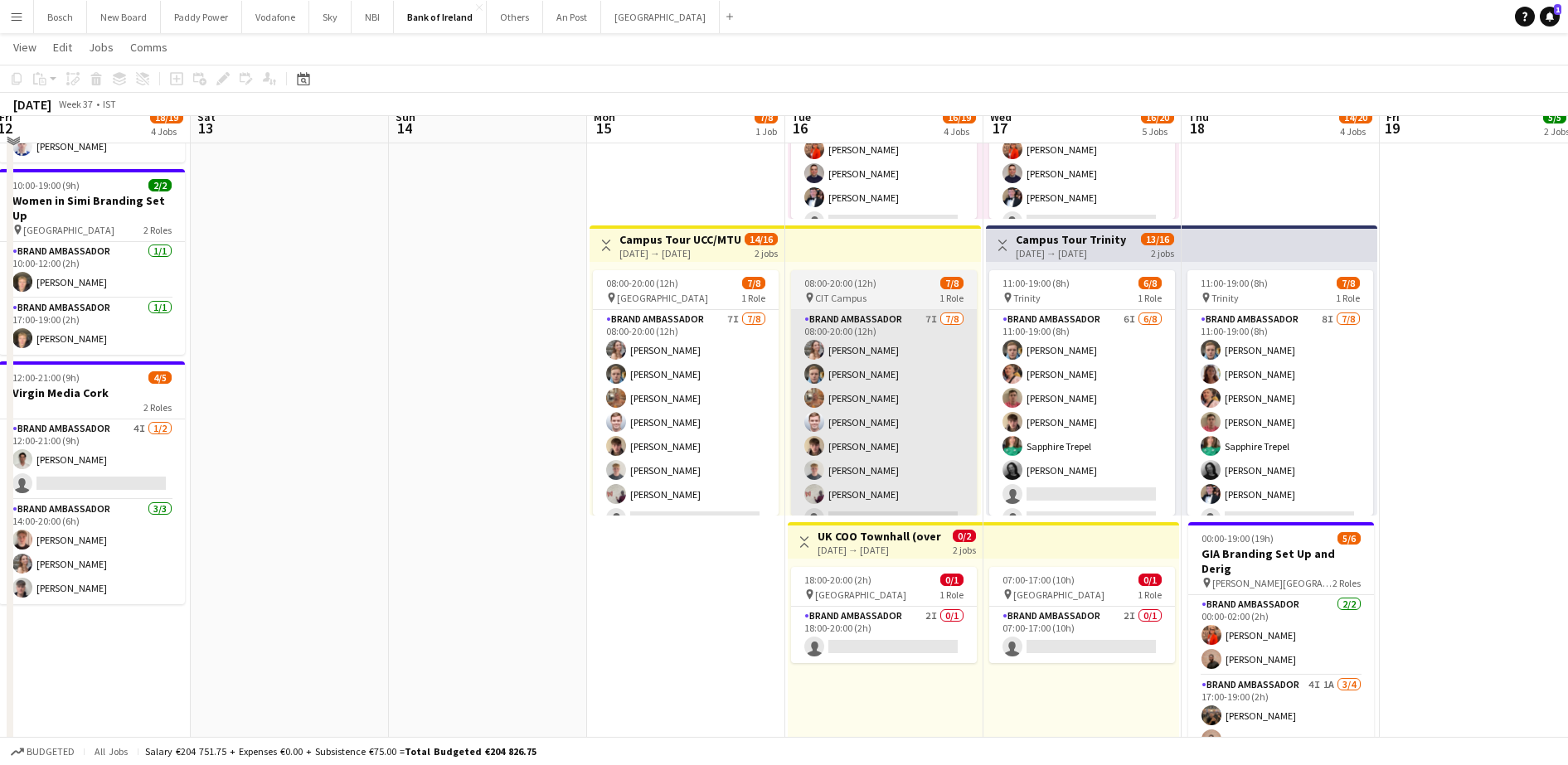
scroll to position [518, 0]
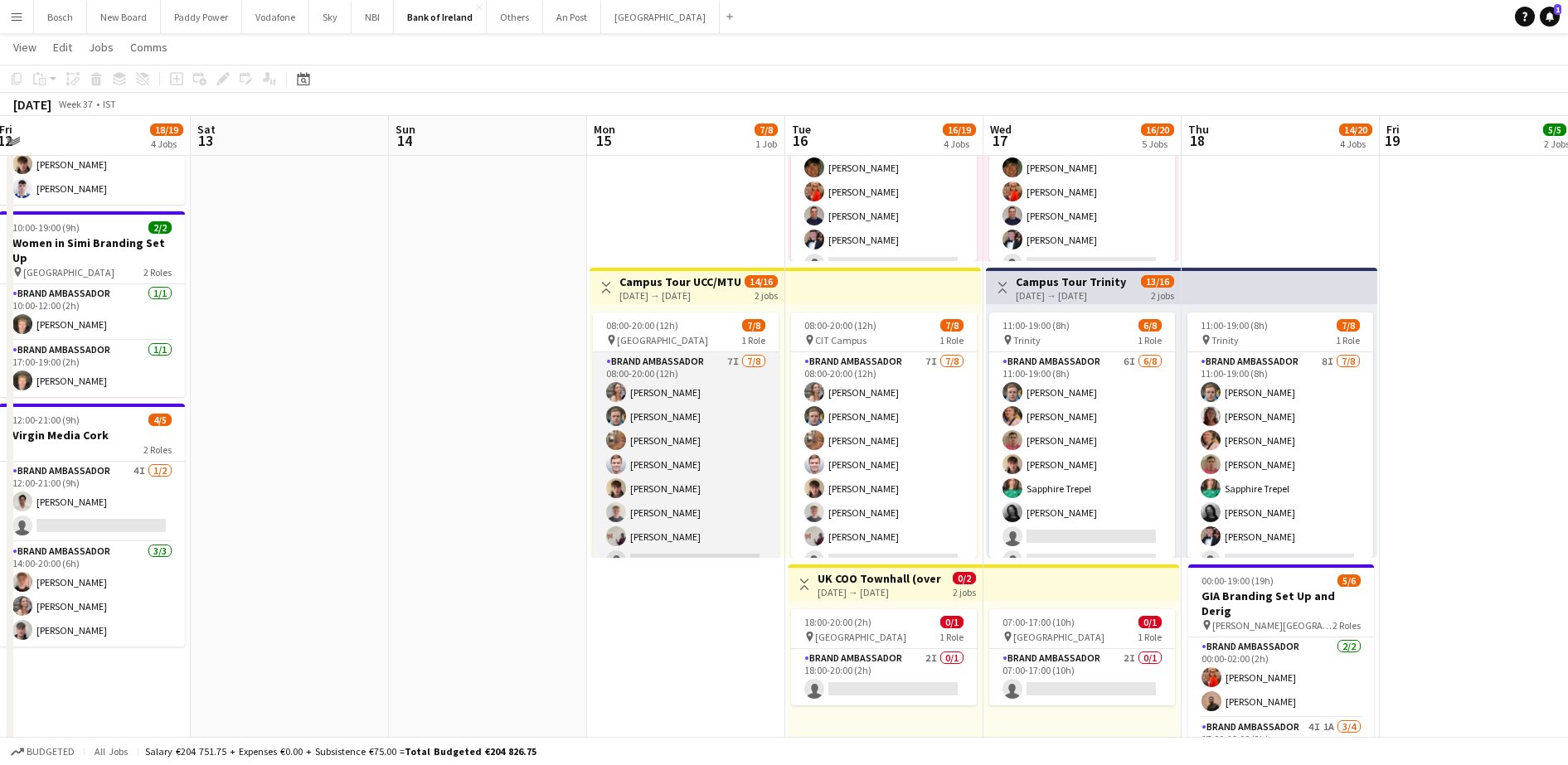
click at [729, 457] on app-card-role "Brand Ambassador 7I [DATE] 08:00-20:00 (12h) [PERSON_NAME] [PERSON_NAME] [PERSO…" at bounding box center [685, 465] width 185 height 225
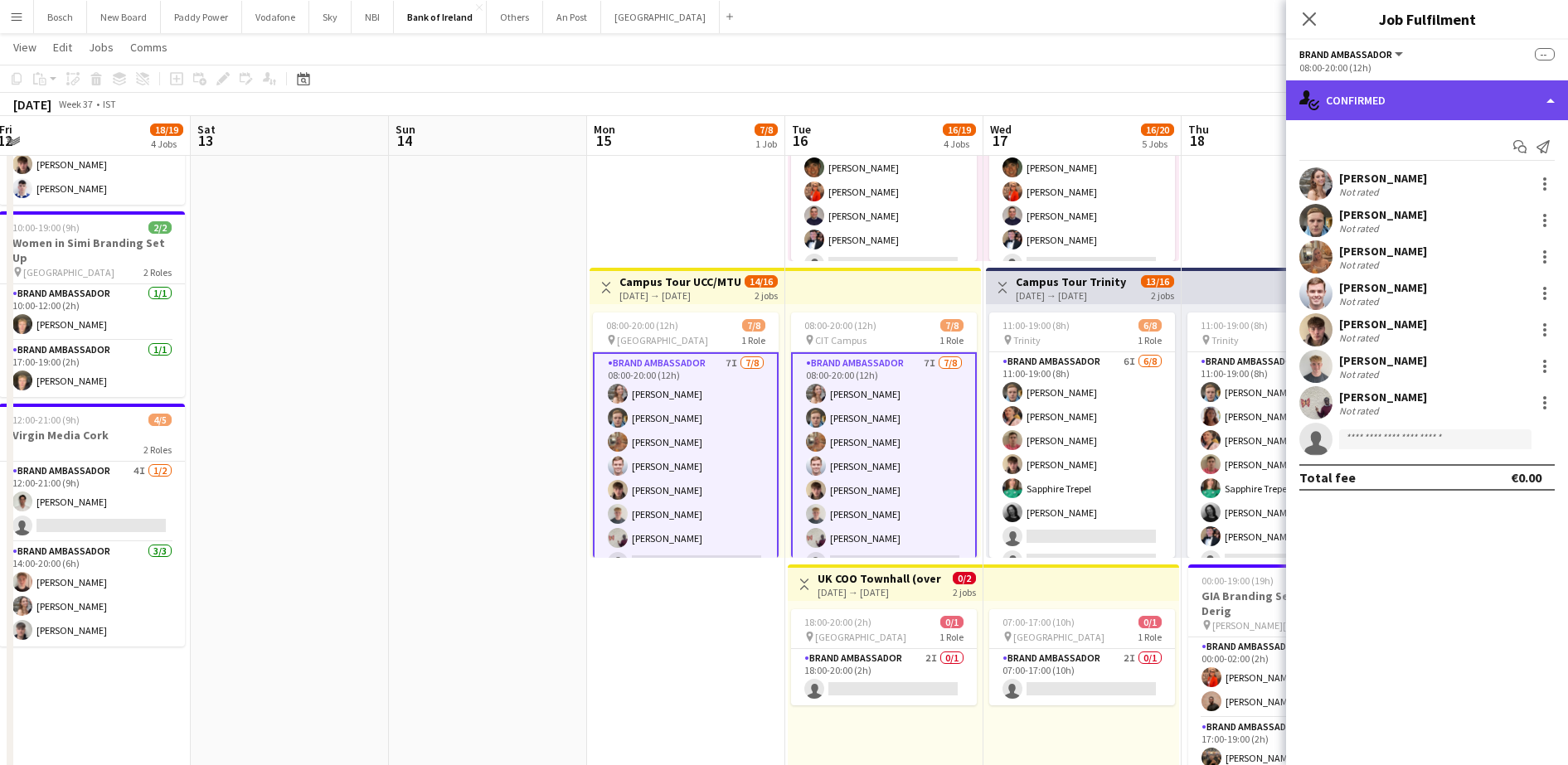
click at [1429, 101] on div "single-neutral-actions-check-2 Confirmed" at bounding box center [1426, 100] width 282 height 39
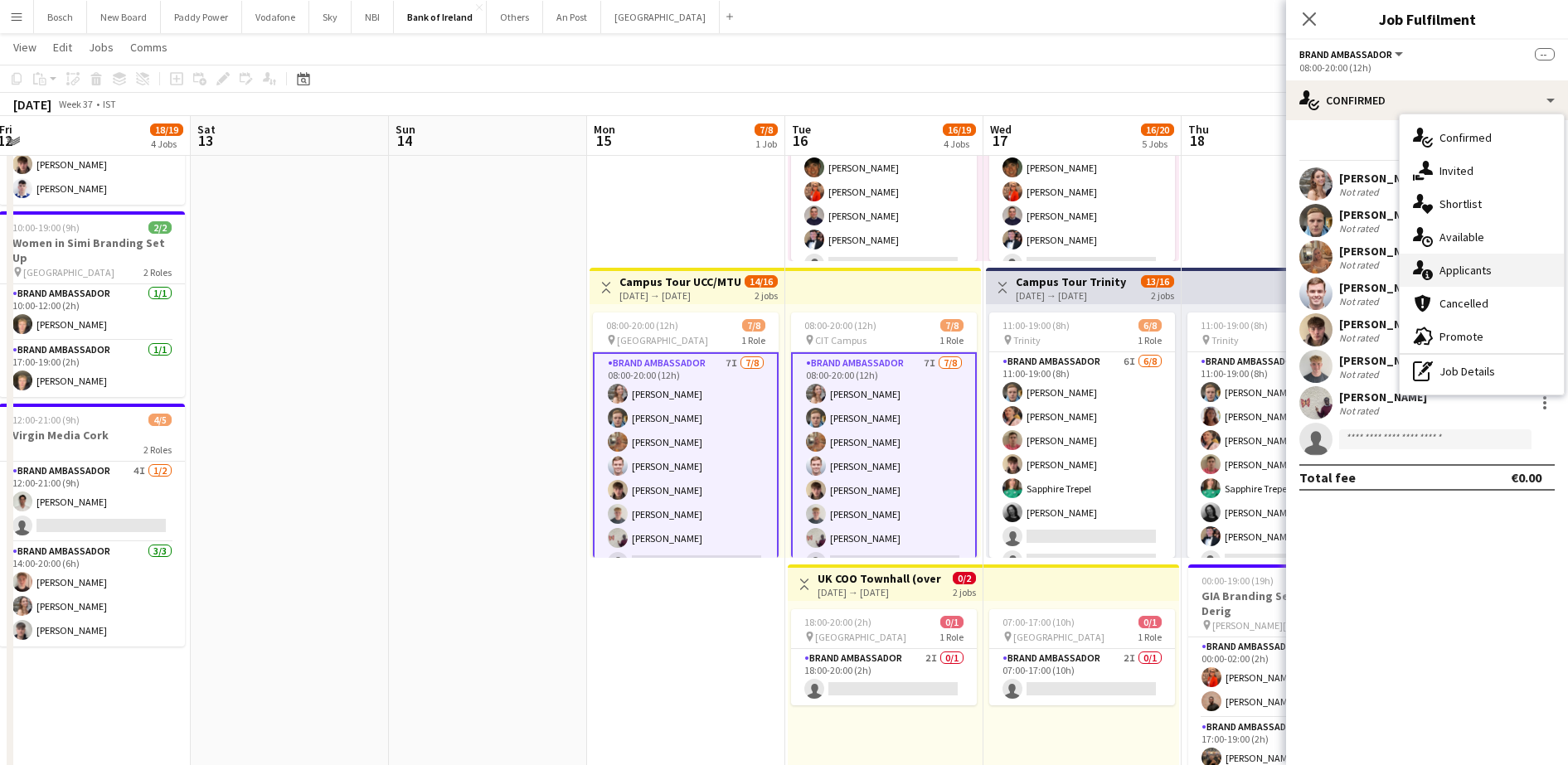
click at [1462, 258] on div "single-neutral-actions-information Applicants" at bounding box center [1482, 270] width 164 height 34
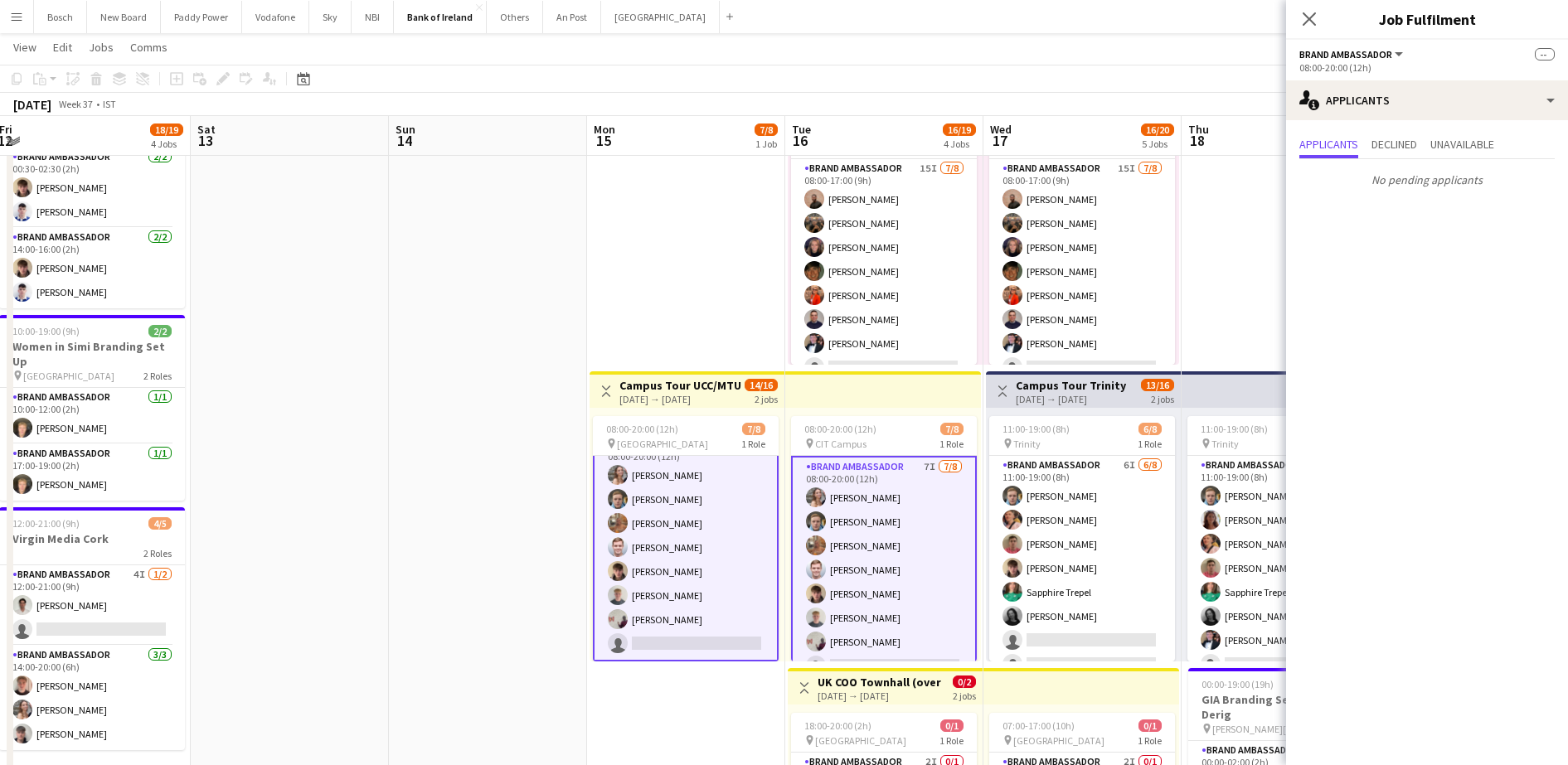
scroll to position [0, 586]
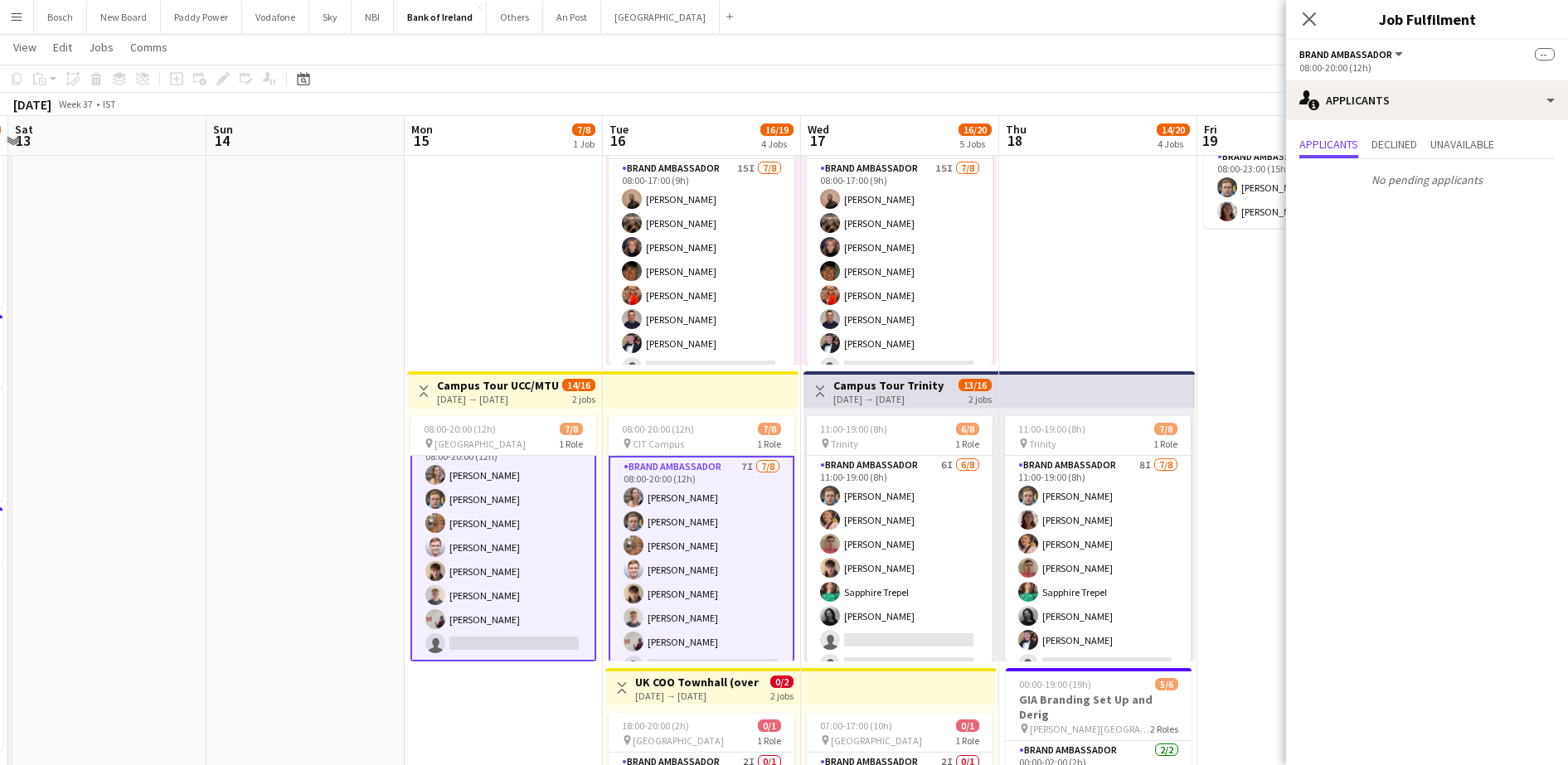
drag, startPoint x: 1208, startPoint y: 309, endPoint x: 1025, endPoint y: 315, distance: 183.1
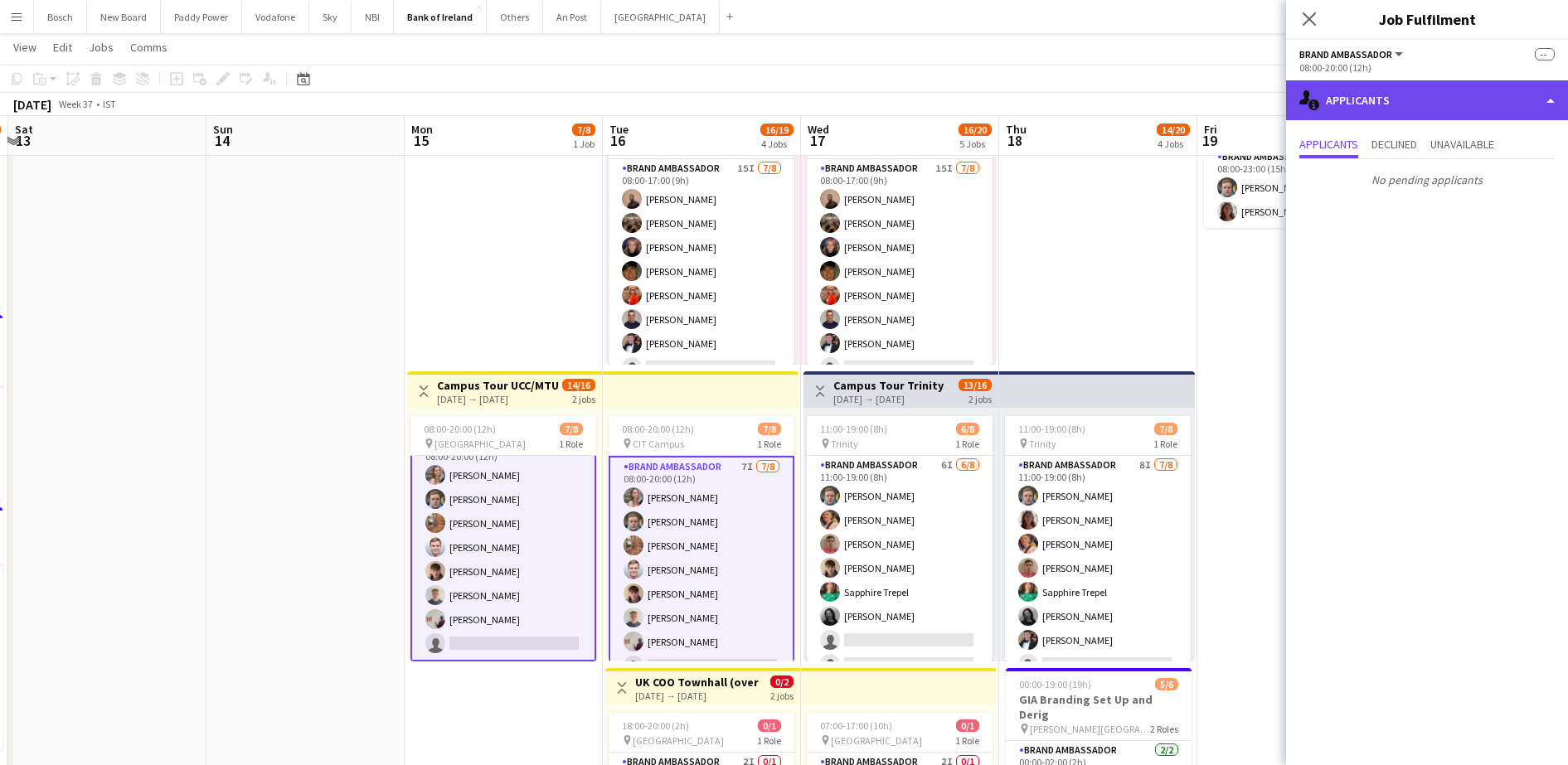
click at [1361, 103] on div "single-neutral-actions-information Applicants" at bounding box center [1426, 100] width 282 height 39
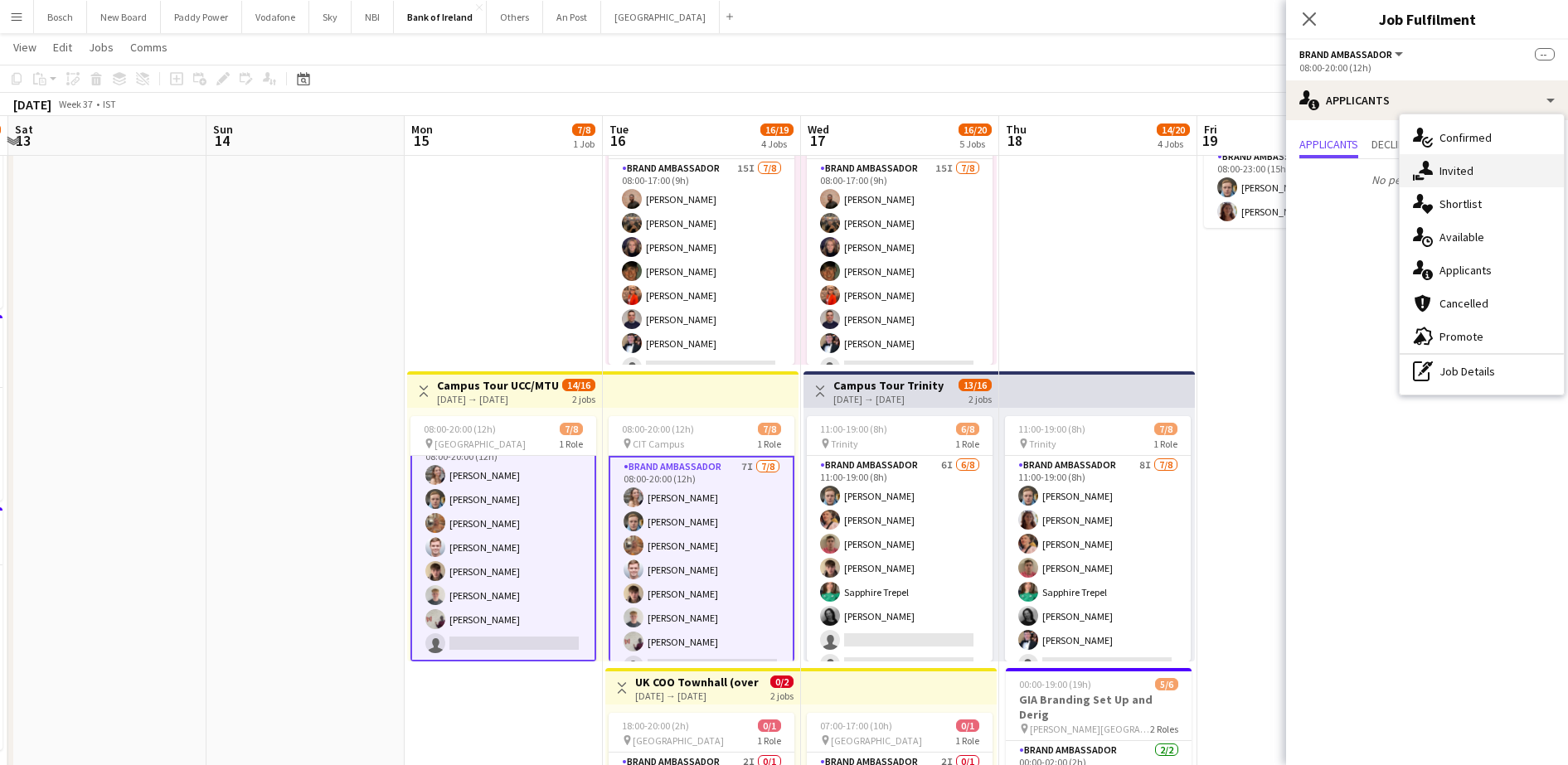
click at [1449, 168] on div "single-neutral-actions-share-1 Invited" at bounding box center [1482, 171] width 164 height 34
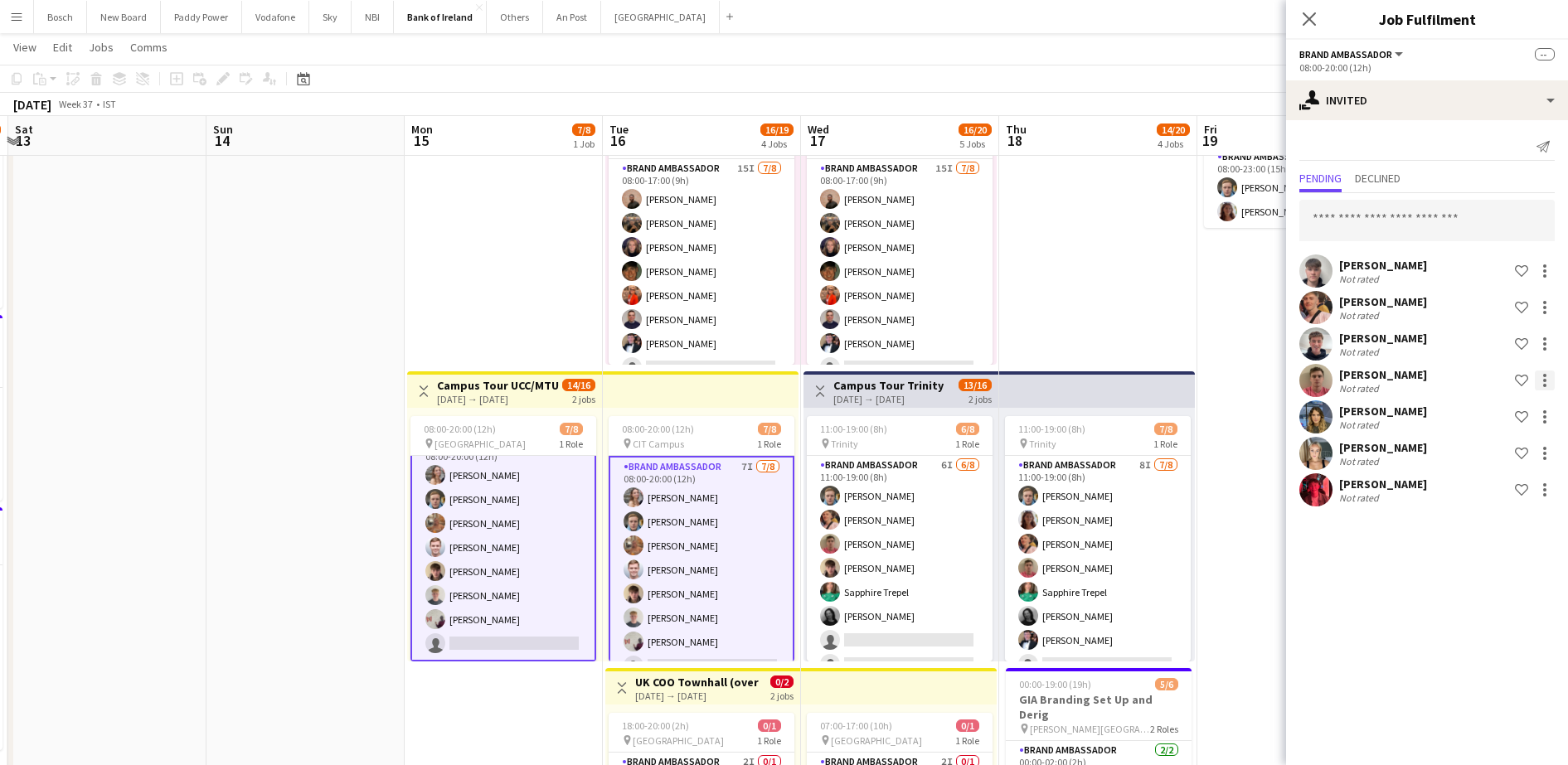
click at [1543, 381] on div at bounding box center [1544, 380] width 3 height 3
click at [1492, 446] on span "Send notification" at bounding box center [1492, 451] width 98 height 14
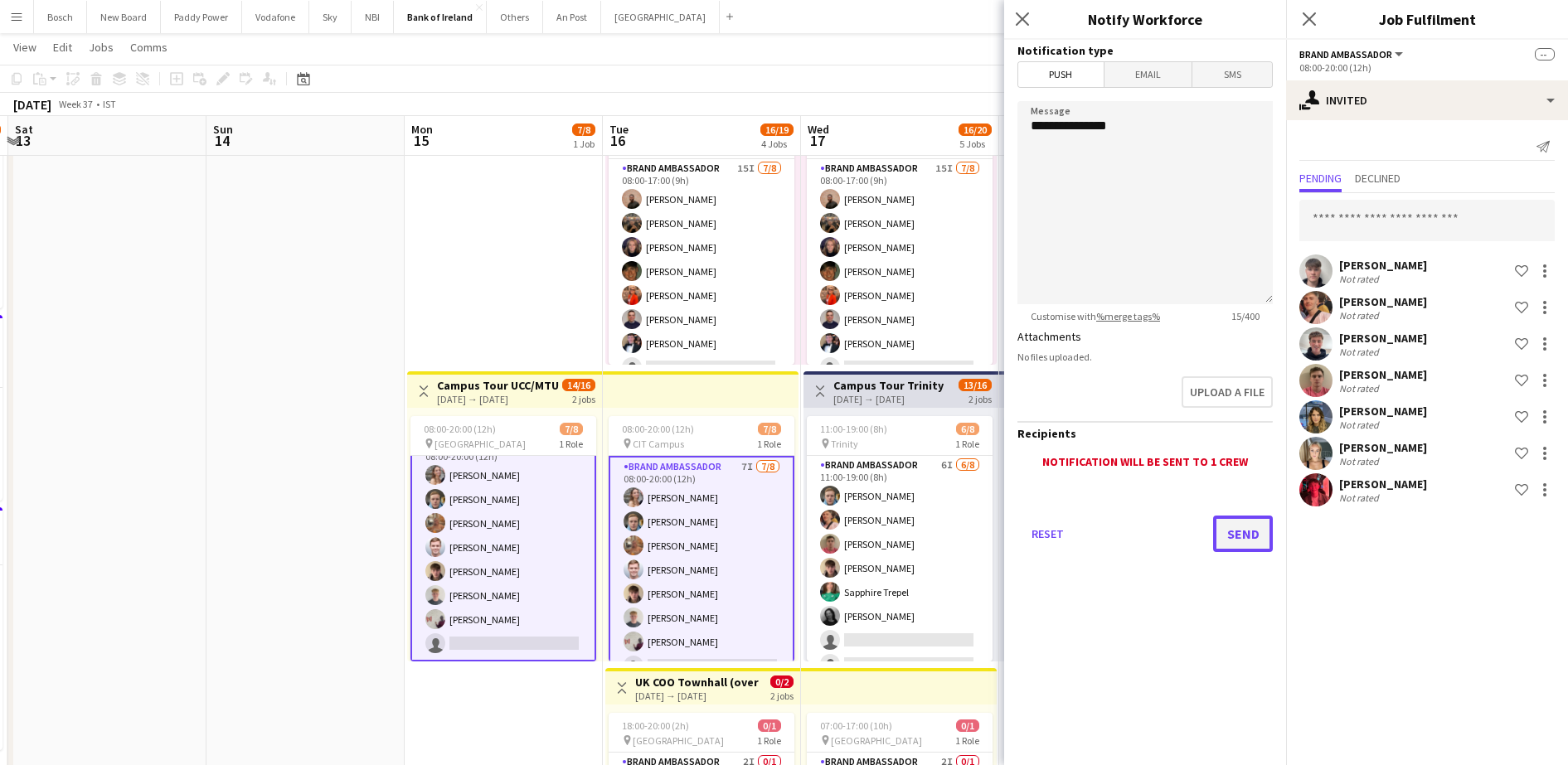
click at [1242, 539] on button "Send" at bounding box center [1242, 534] width 60 height 37
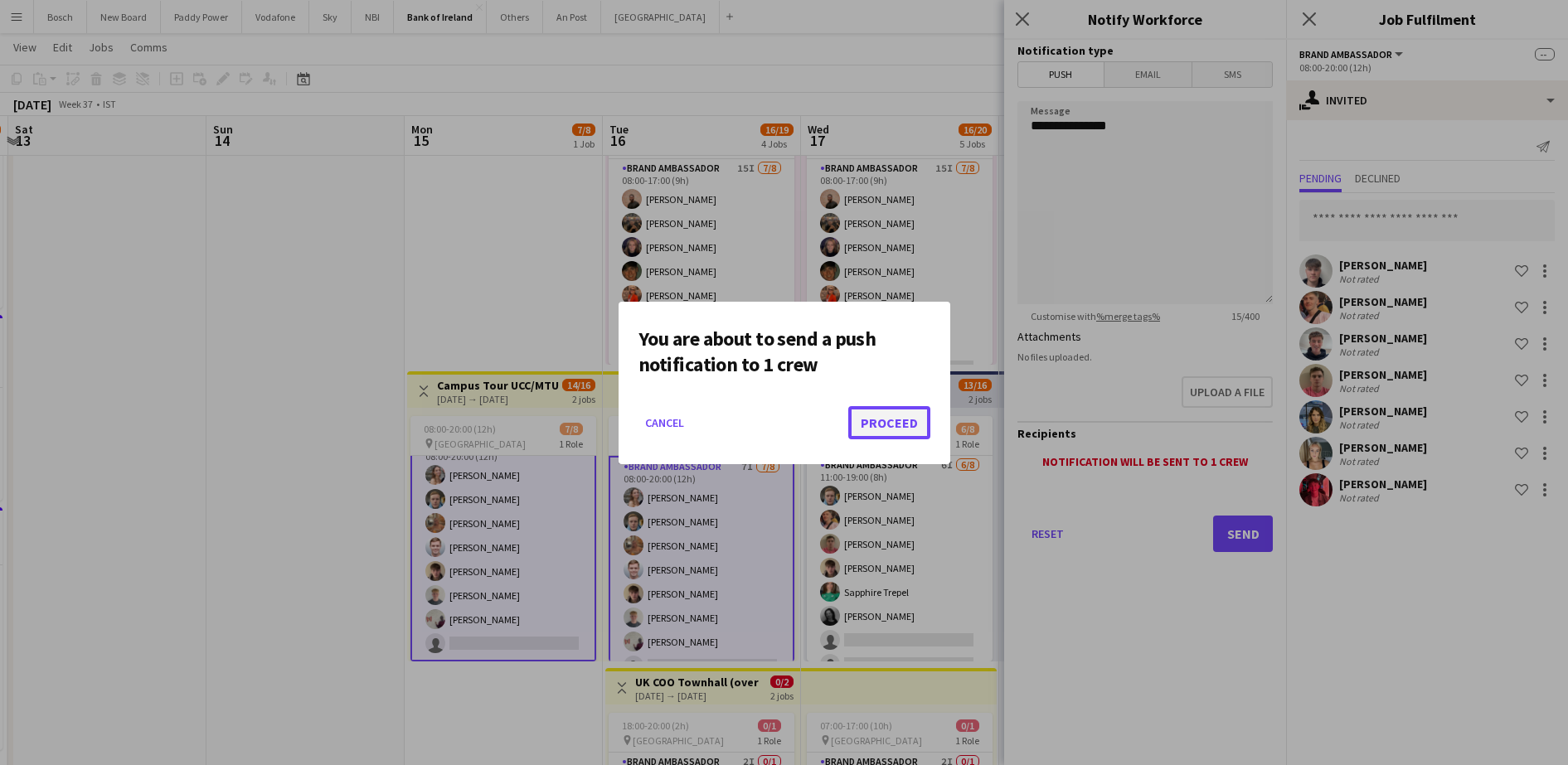
click at [885, 425] on button "Proceed" at bounding box center [889, 423] width 82 height 34
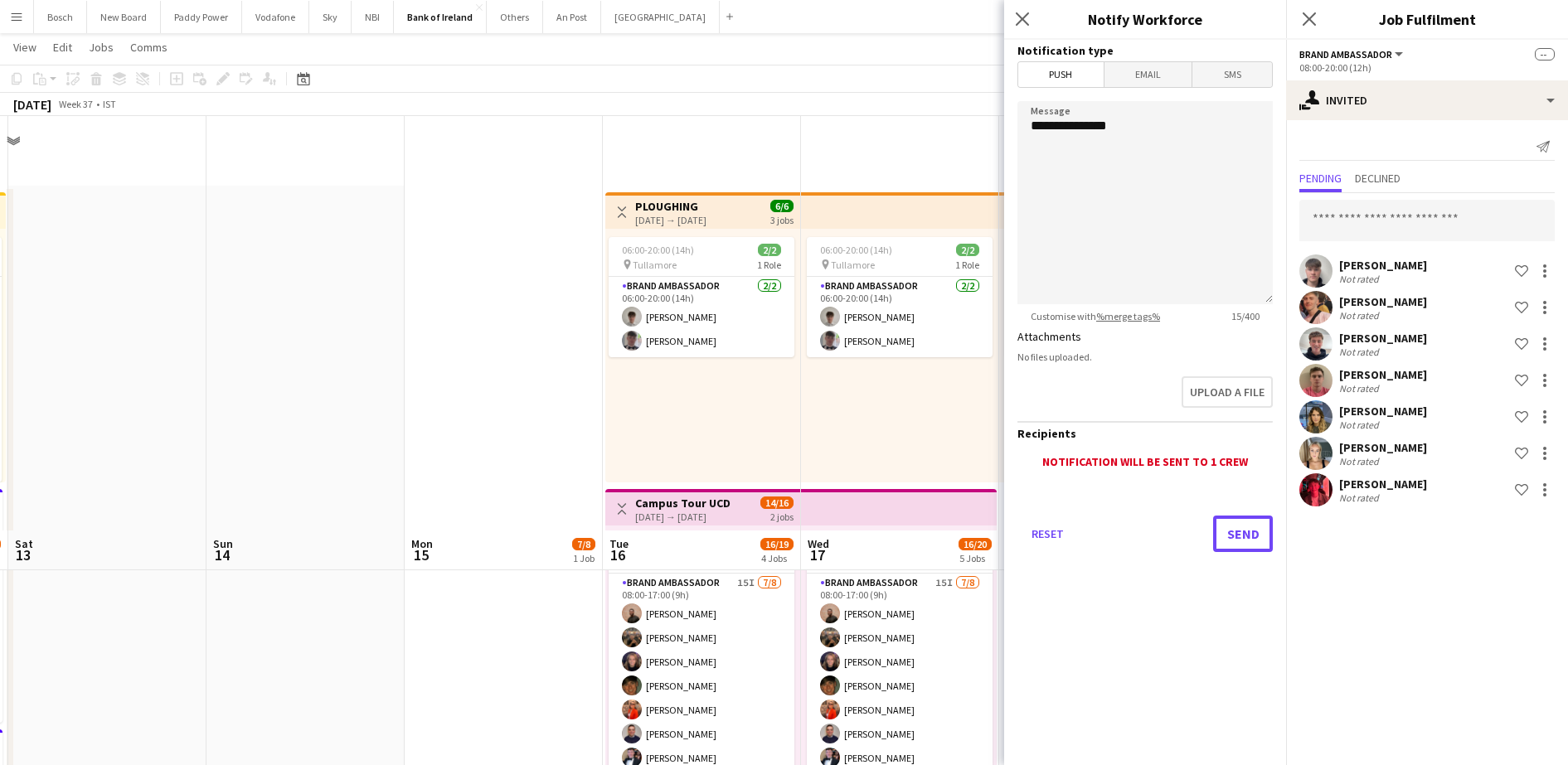
scroll to position [414, 0]
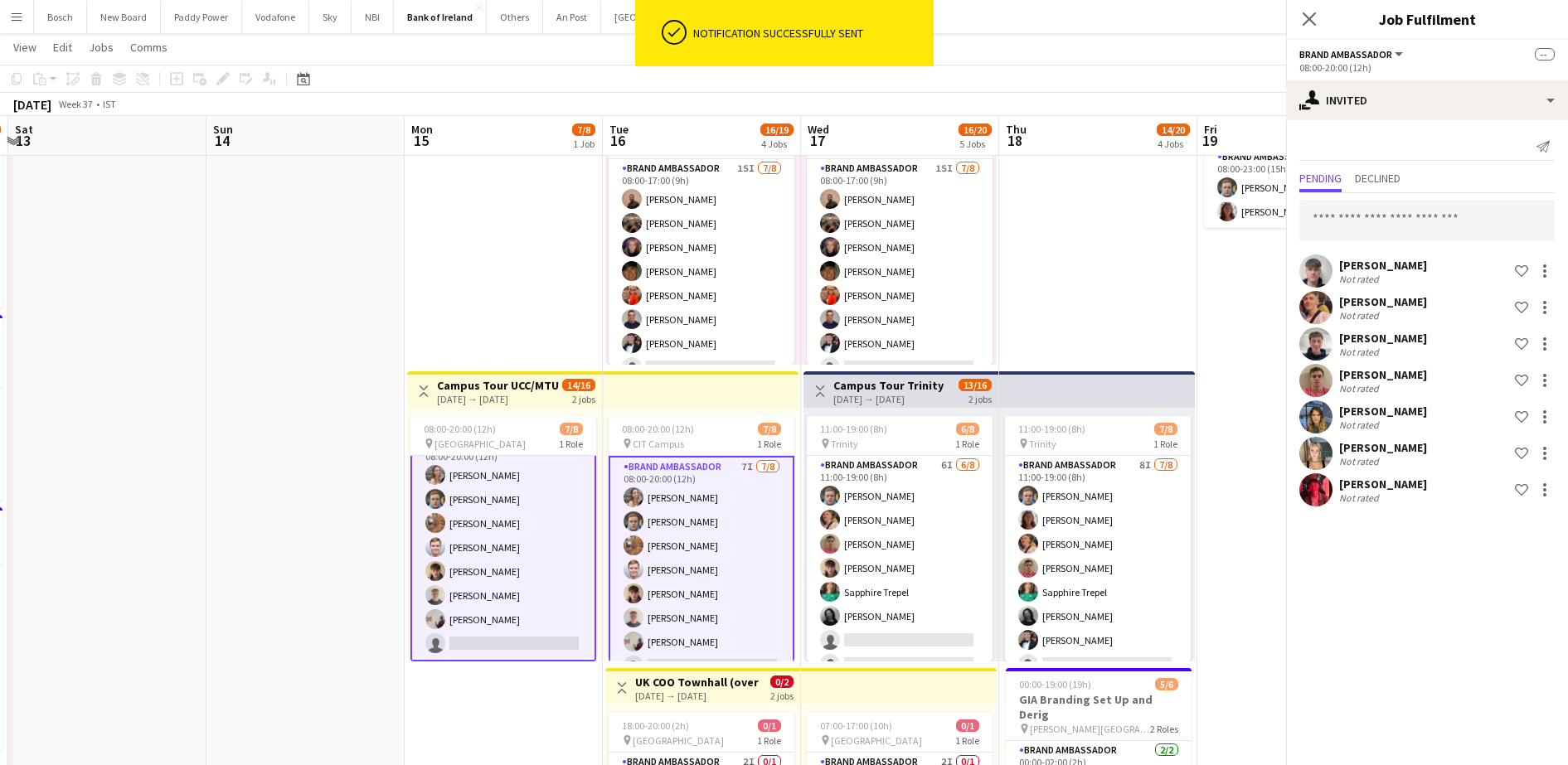
click at [878, 75] on app-toolbar "Copy Paste Paste Ctrl+V Paste with crew Ctrl+Shift+V Paste linked Job [GEOGRAPH…" at bounding box center [784, 78] width 1568 height 28
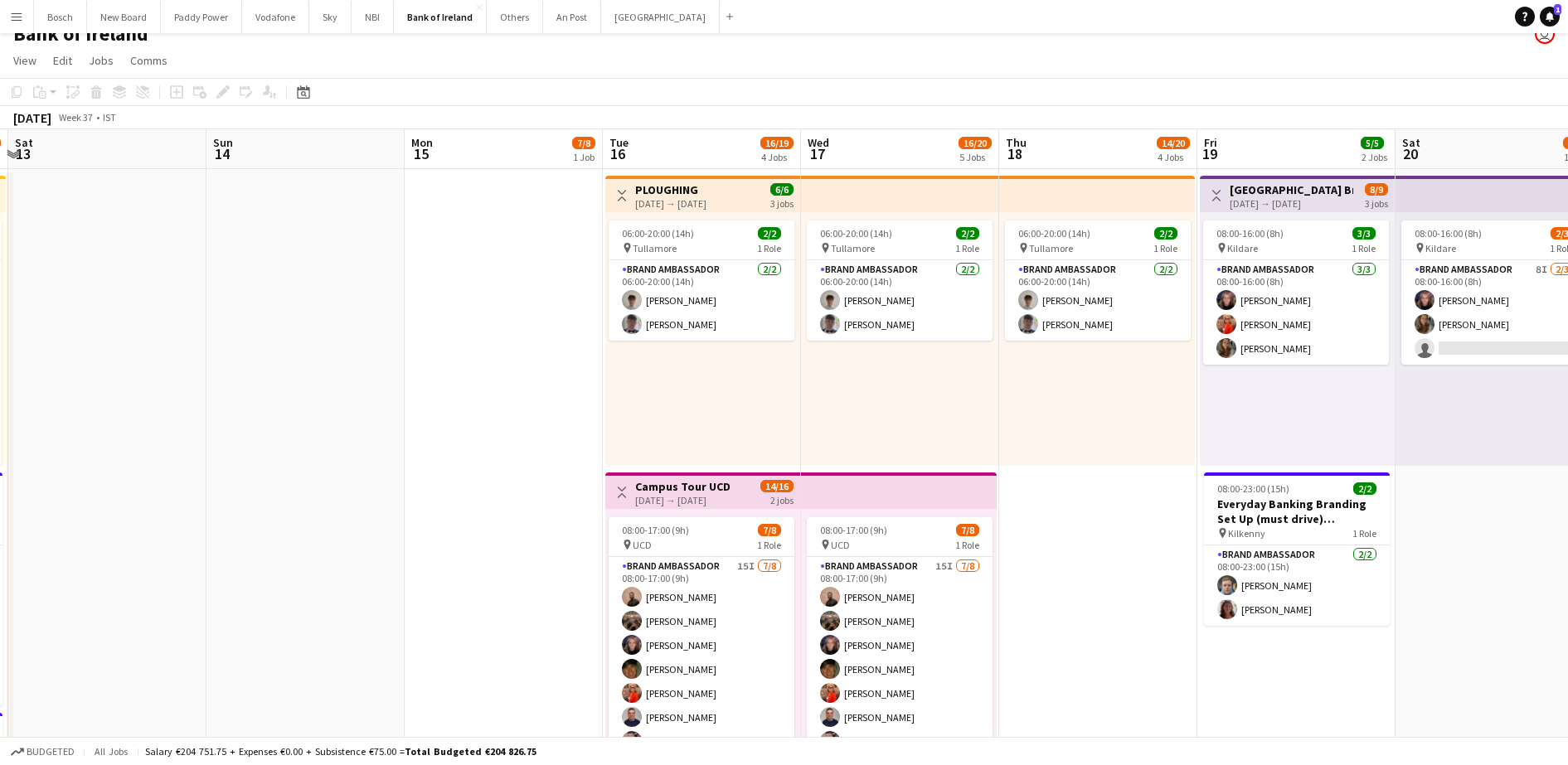
scroll to position [0, 0]
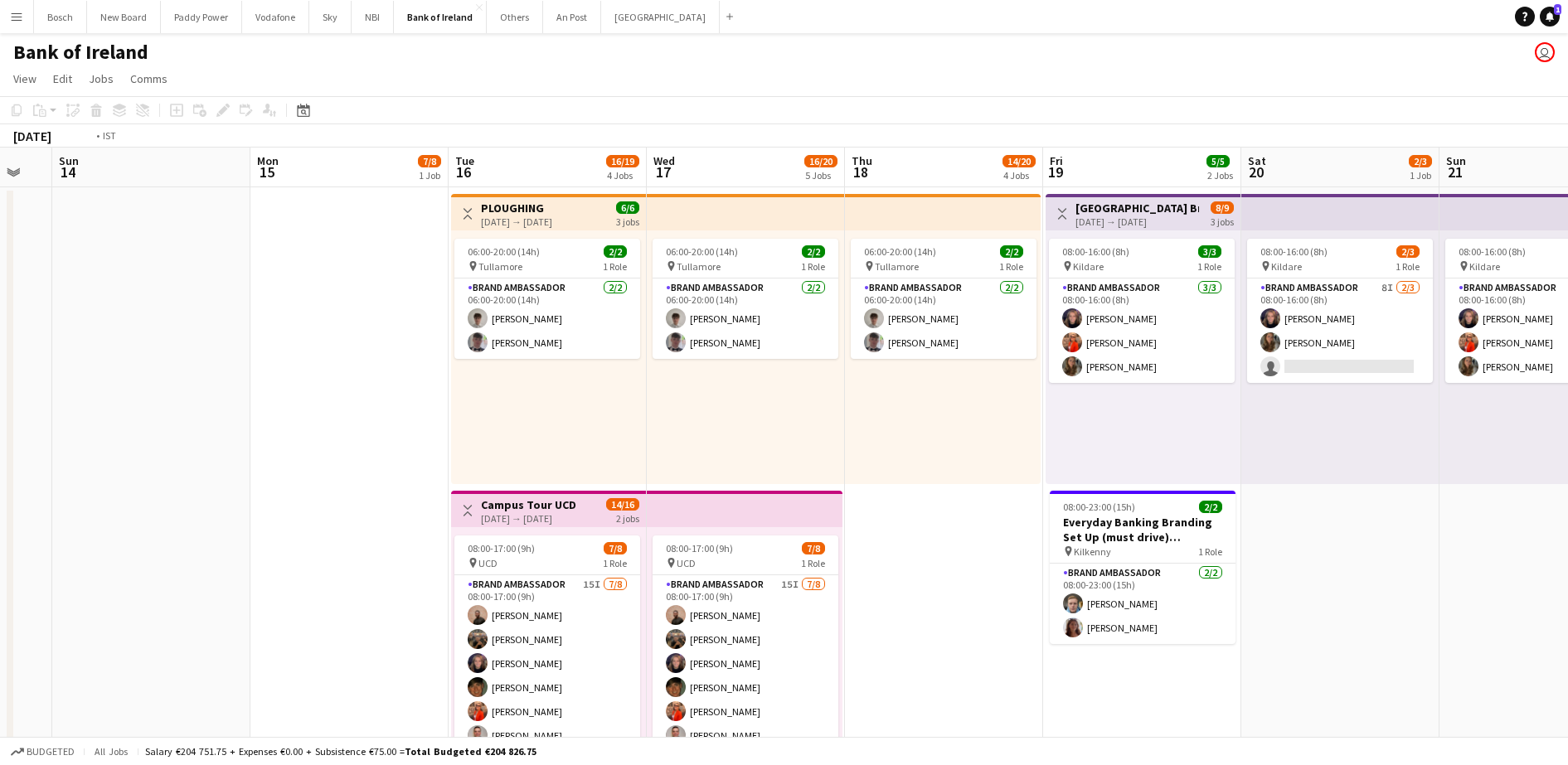
drag, startPoint x: 1264, startPoint y: 475, endPoint x: 564, endPoint y: 476, distance: 700.0
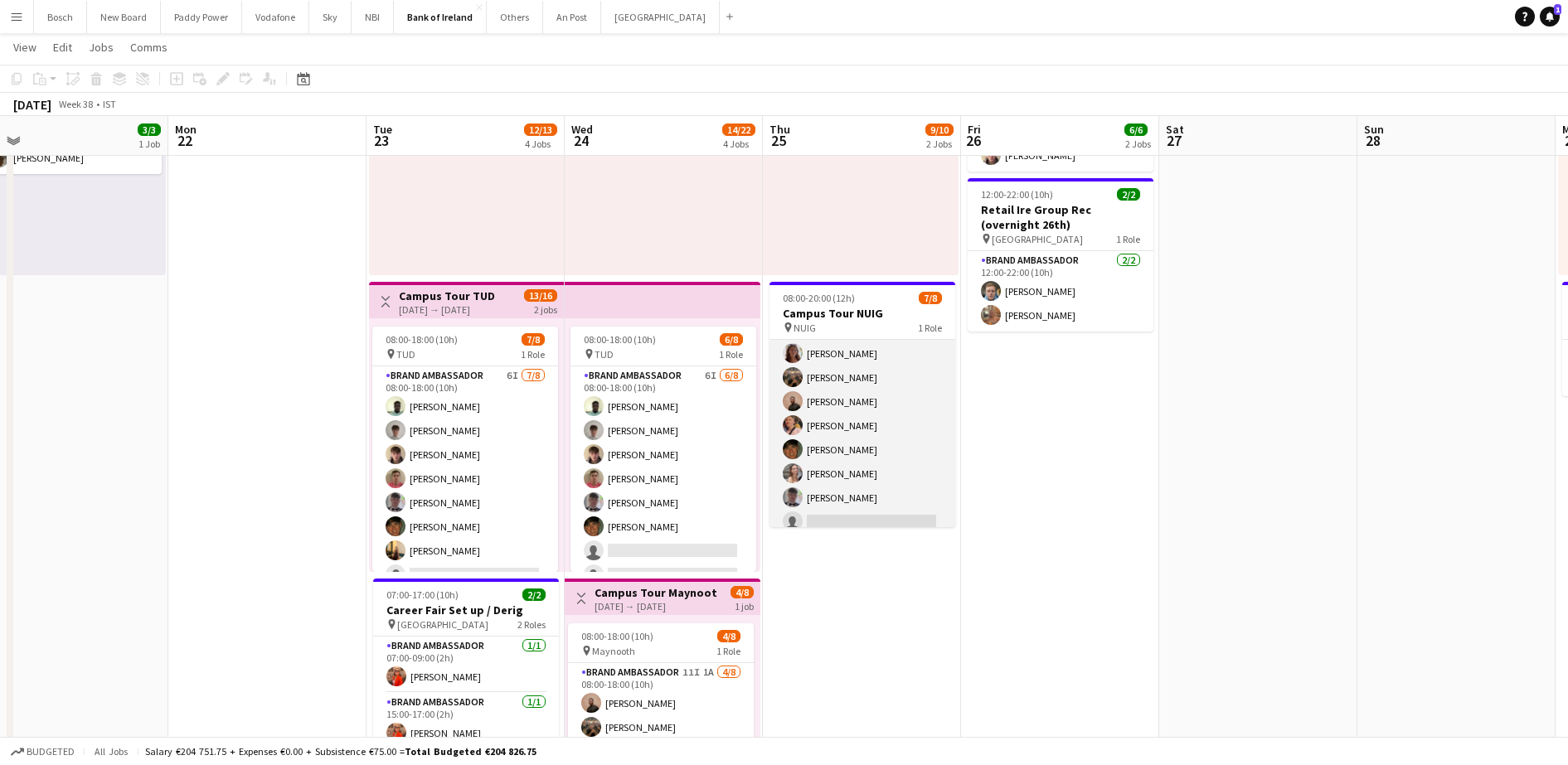
scroll to position [37, 0]
click at [853, 416] on app-card-role "Brand Ambassador 4I [DATE] 08:00-20:00 (12h) [PERSON_NAME] Morycka [PERSON_NAME…" at bounding box center [862, 415] width 185 height 225
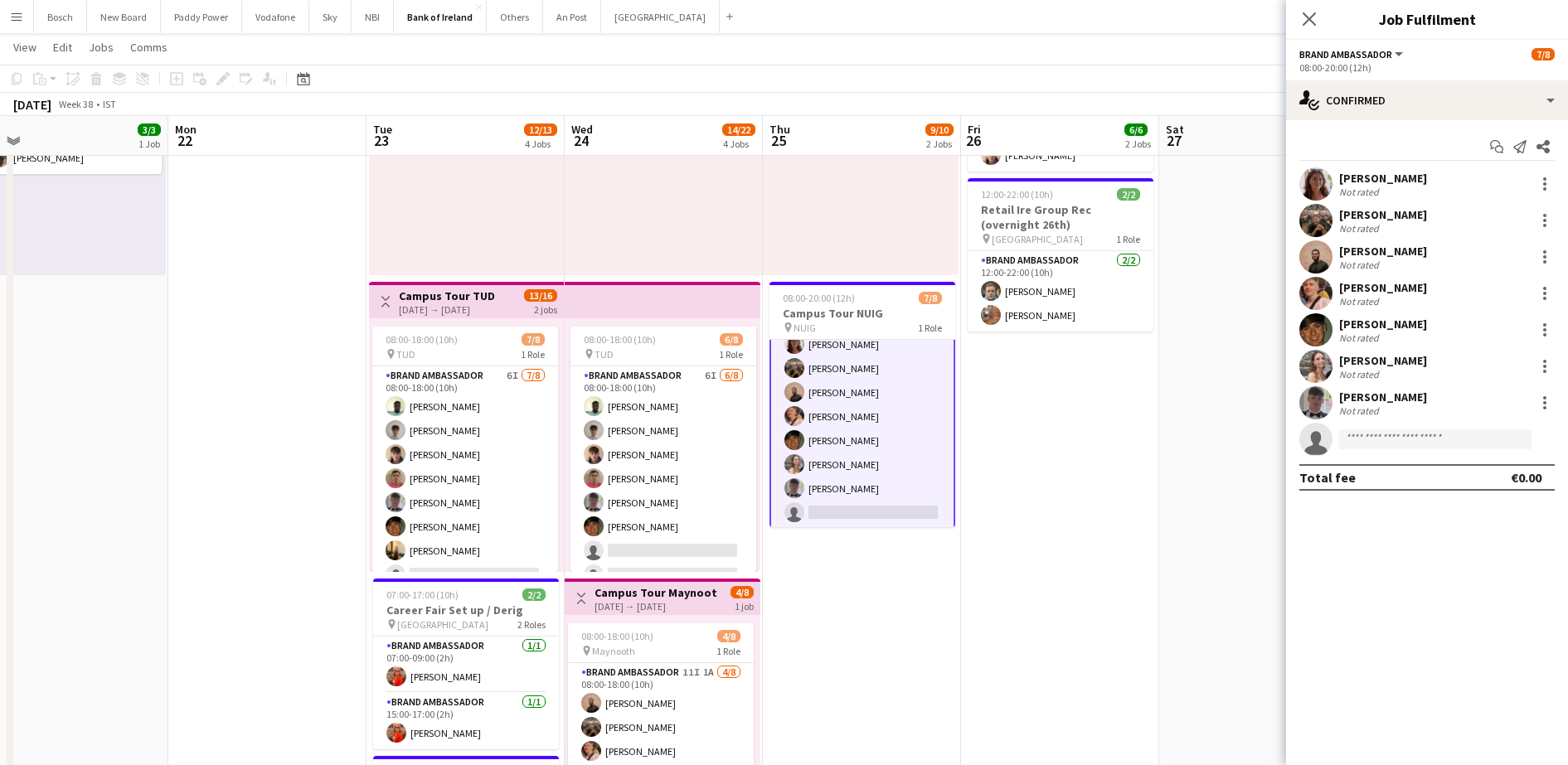
scroll to position [39, 0]
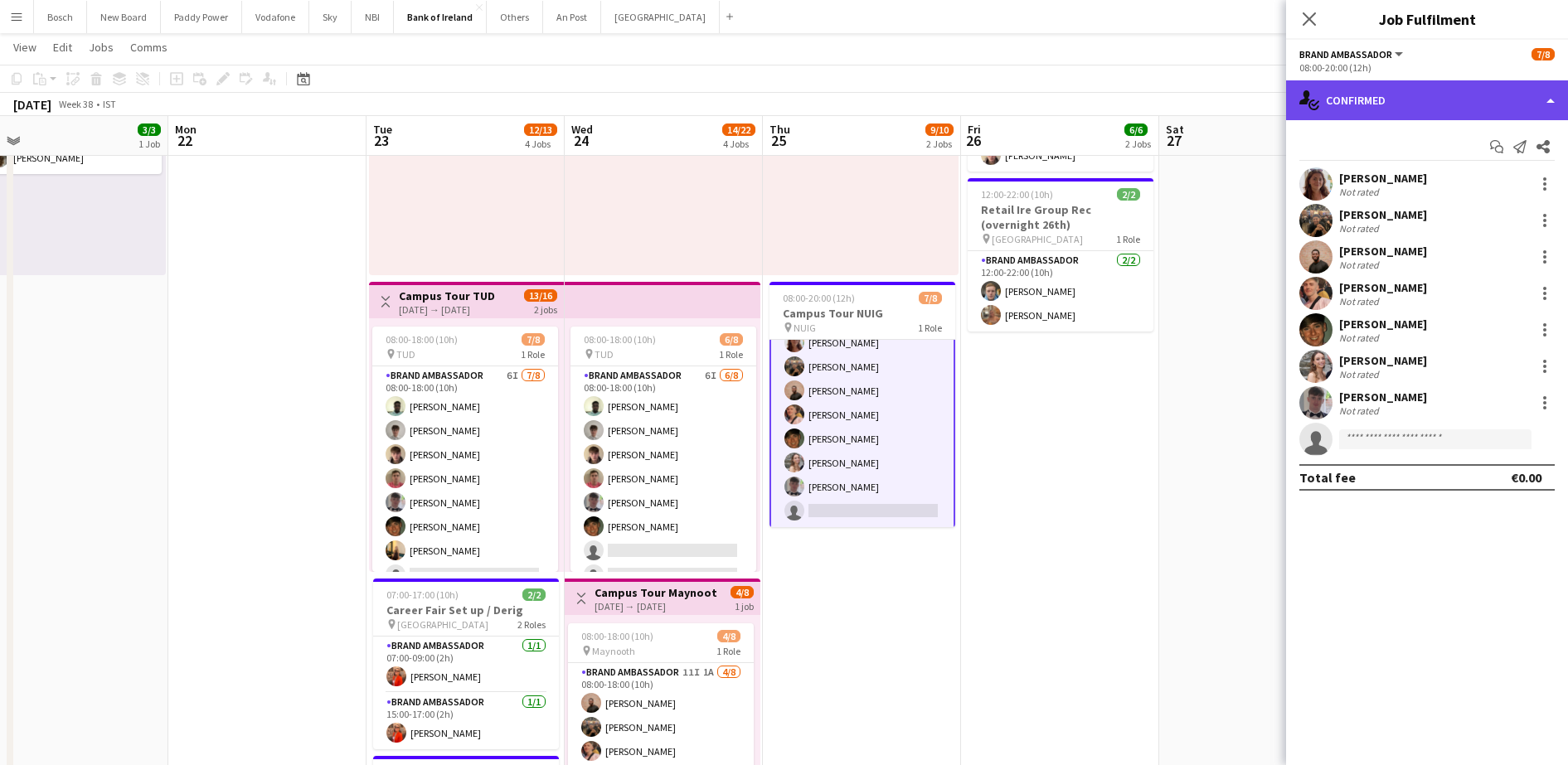
click at [1464, 100] on div "single-neutral-actions-check-2 Confirmed" at bounding box center [1426, 100] width 282 height 39
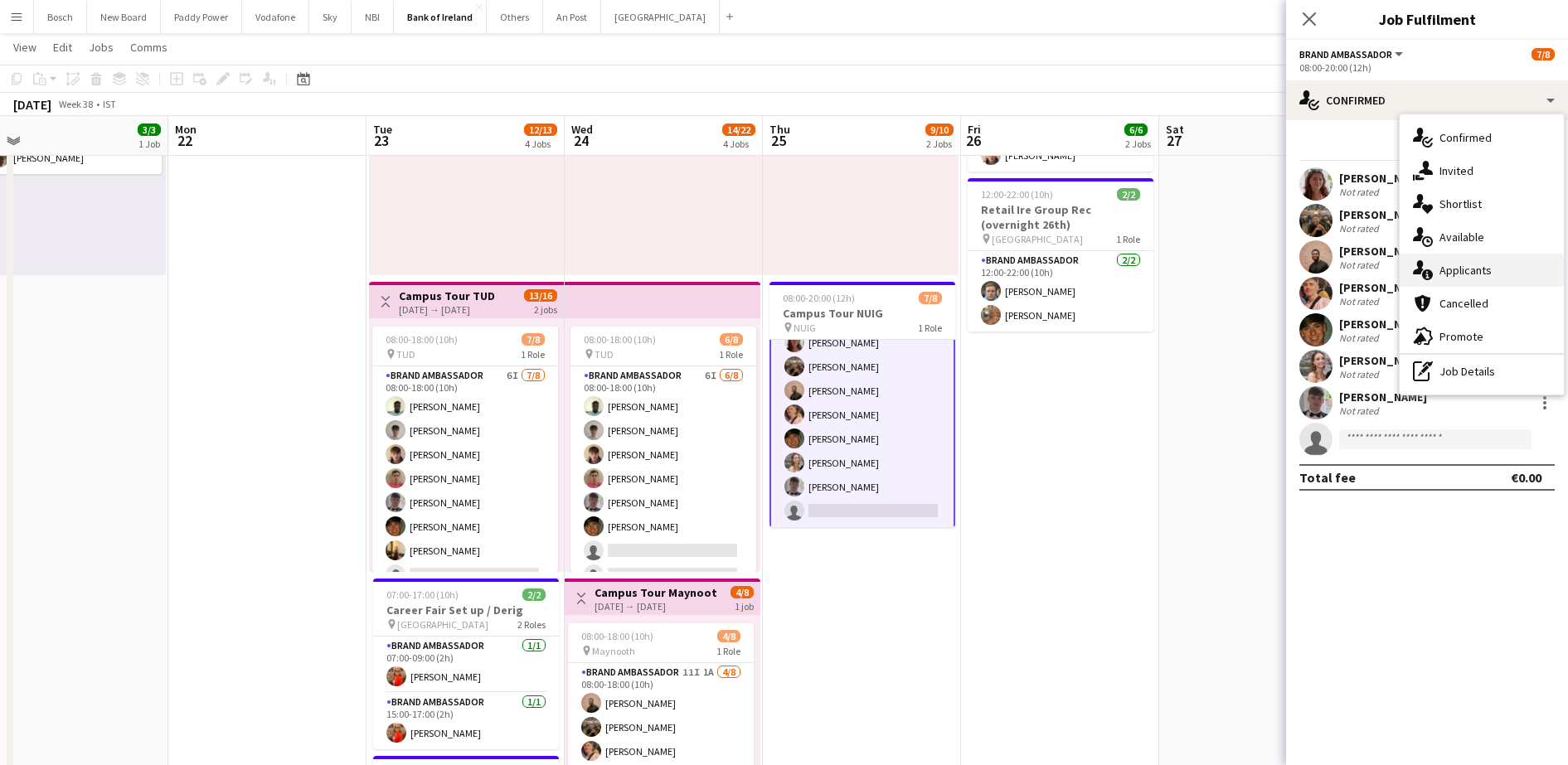
click at [1465, 282] on div "single-neutral-actions-information Applicants" at bounding box center [1482, 270] width 164 height 34
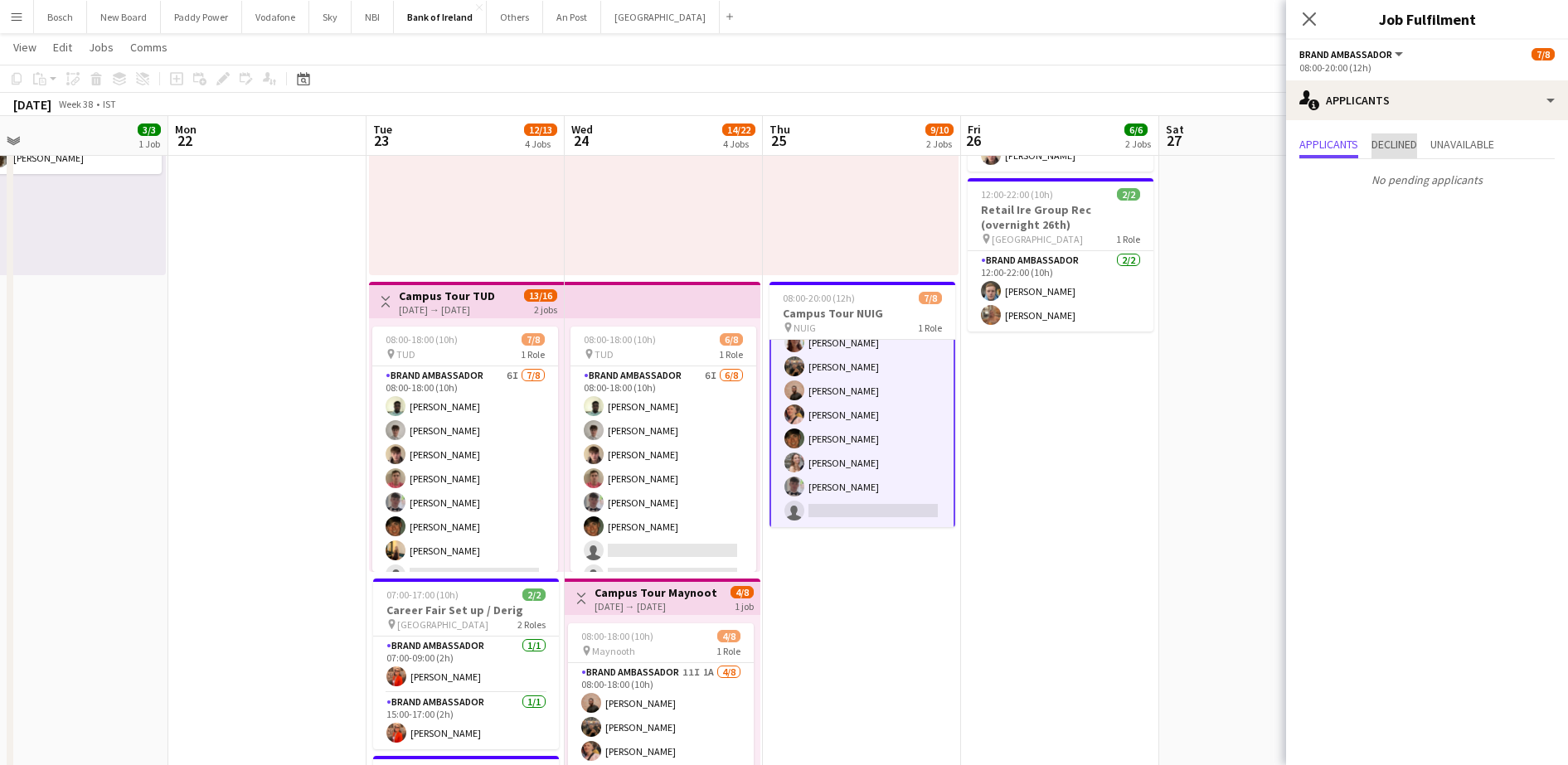
click at [1385, 142] on span "Declined" at bounding box center [1393, 144] width 45 height 12
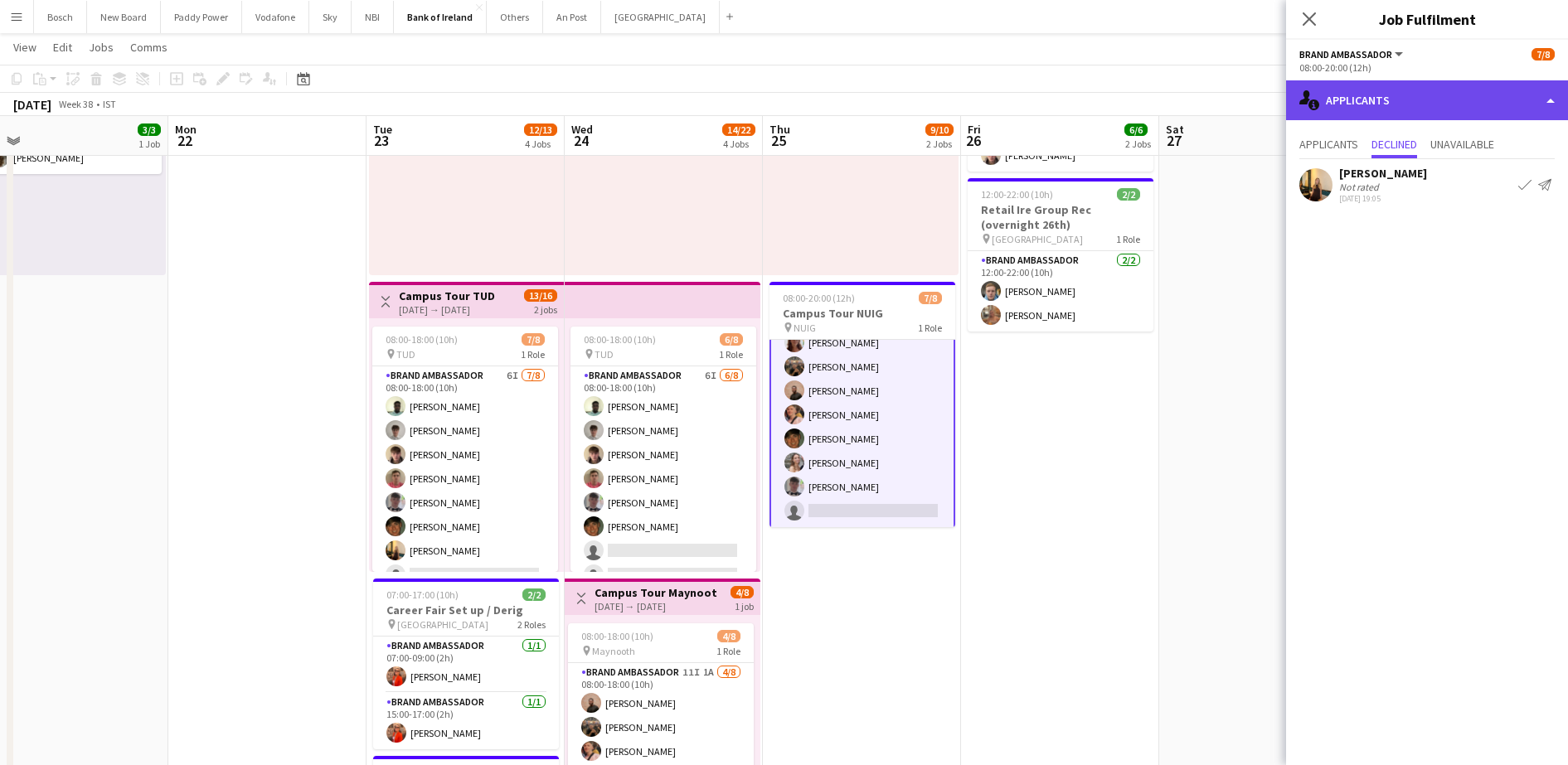
click at [1415, 108] on div "single-neutral-actions-information Applicants" at bounding box center [1426, 100] width 282 height 39
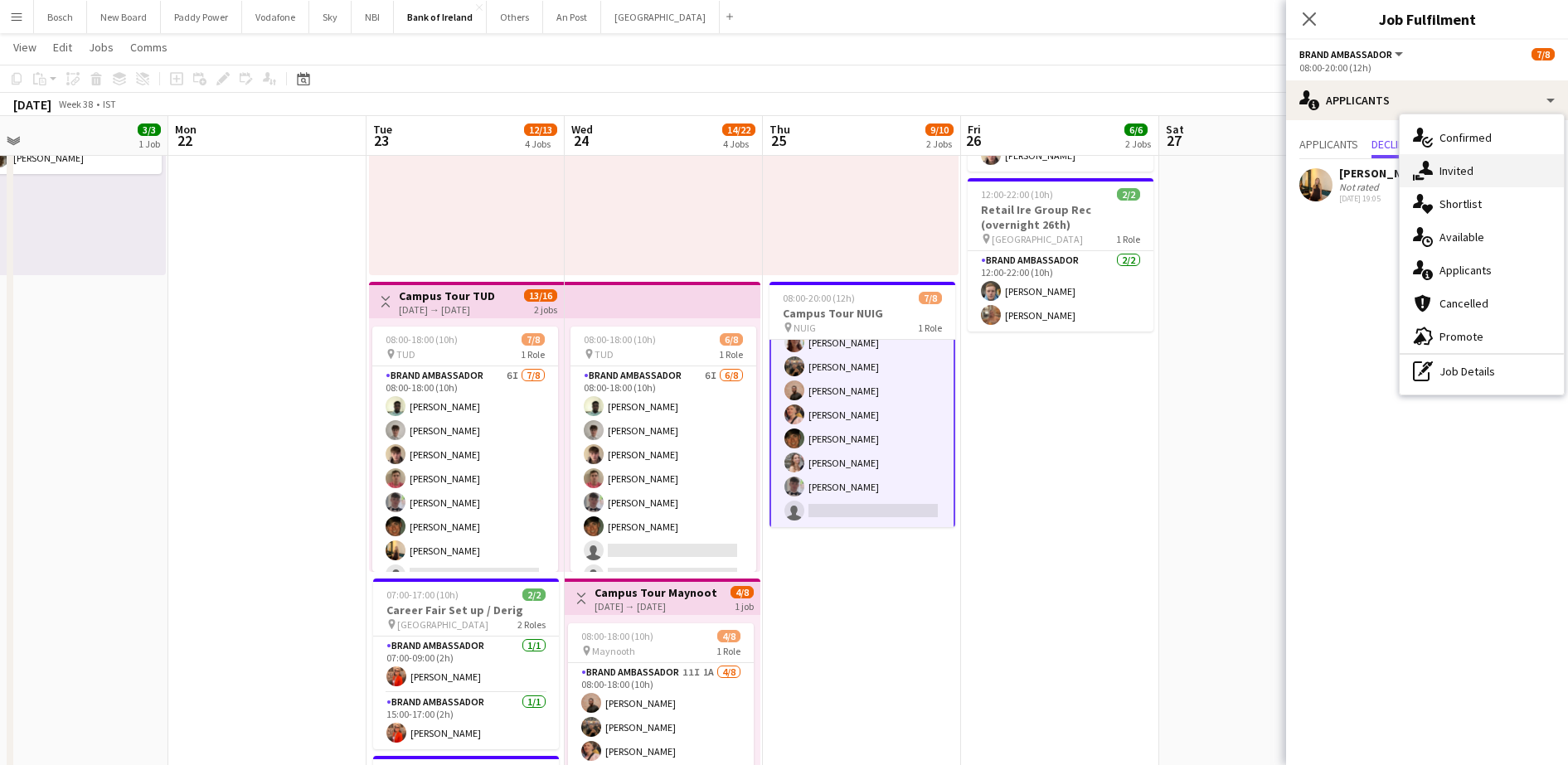
click at [1426, 160] on div "single-neutral-actions-share-1 Invited" at bounding box center [1482, 171] width 164 height 34
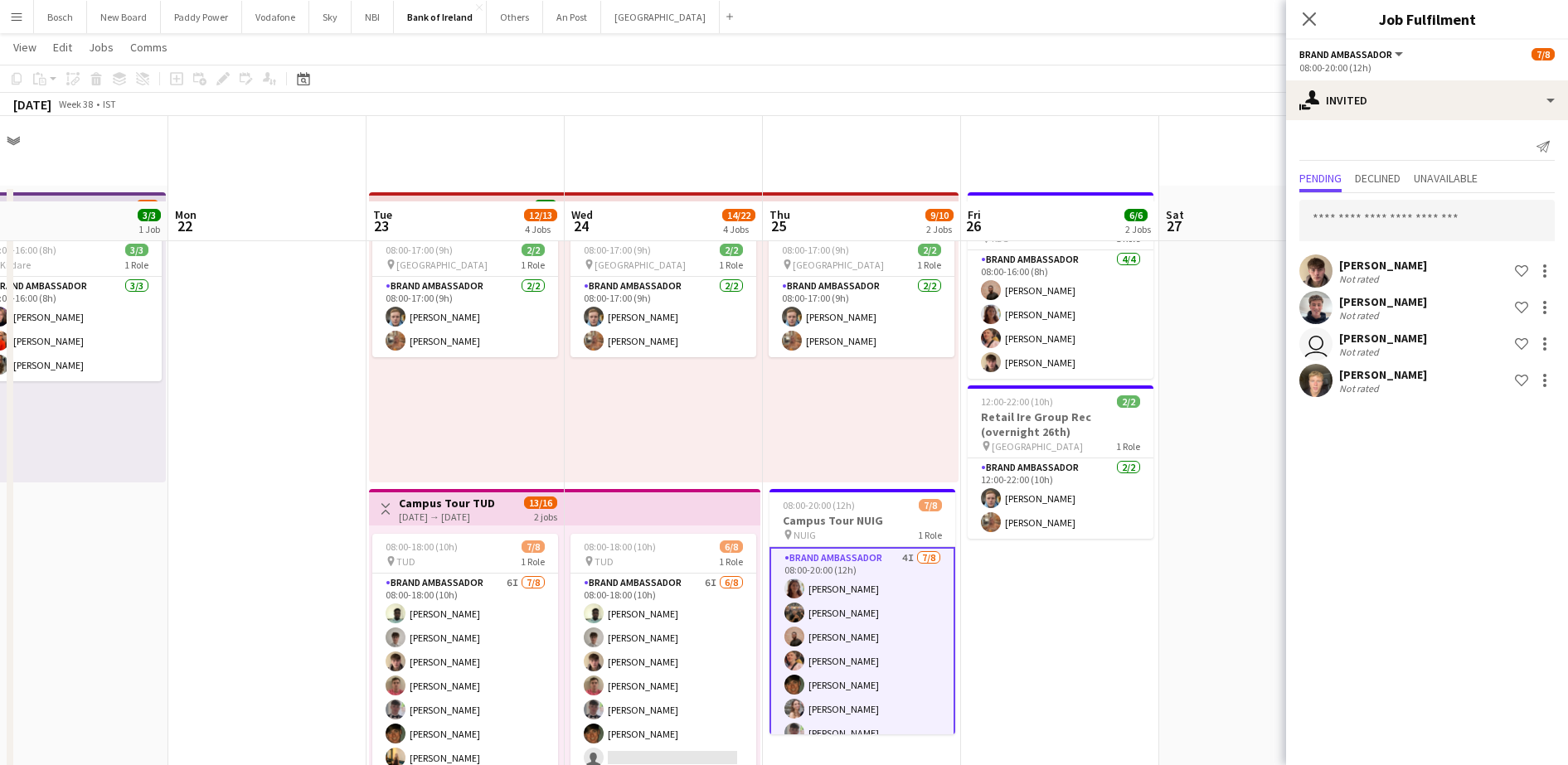
scroll to position [104, 0]
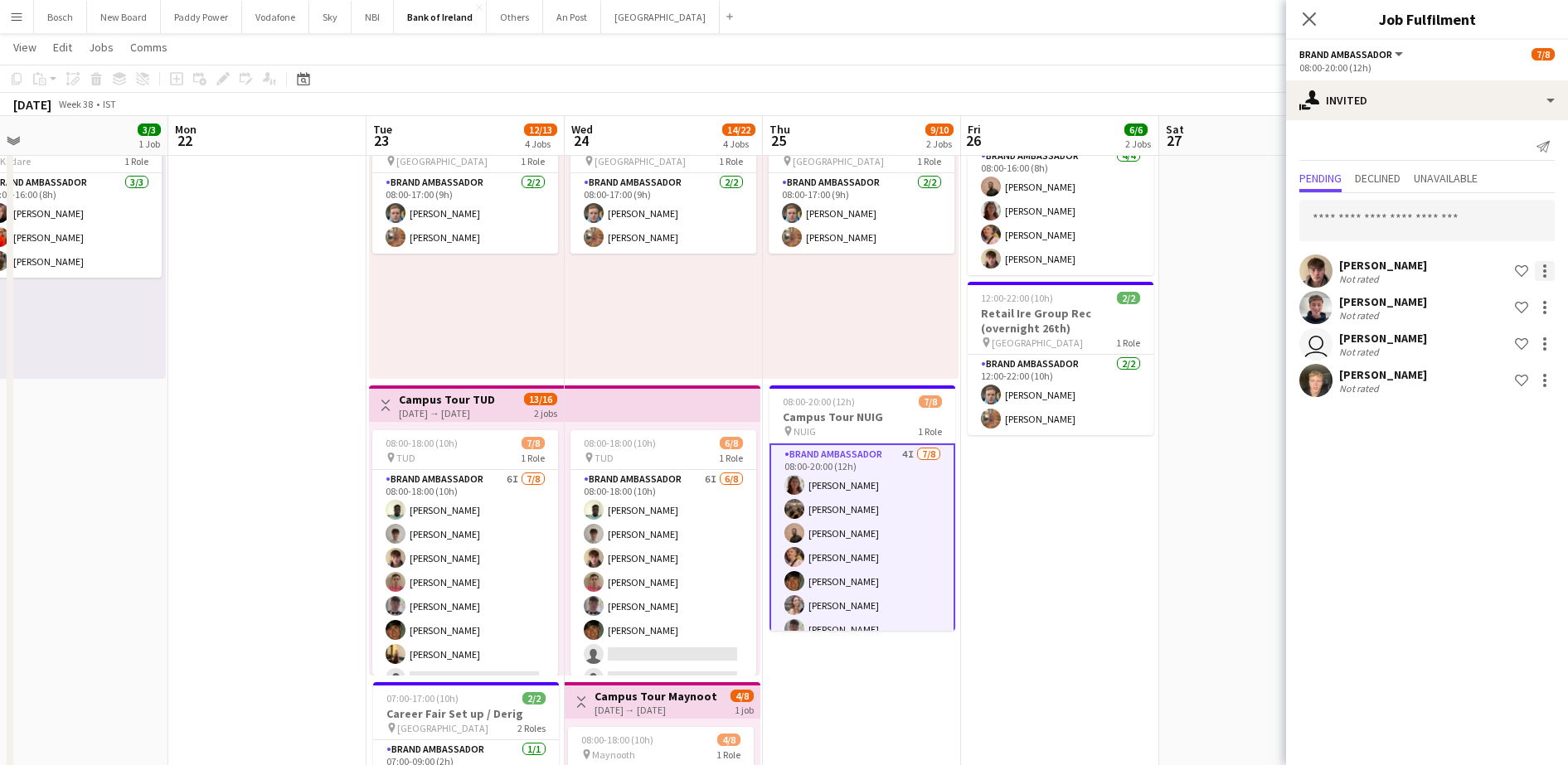
click at [1542, 269] on div at bounding box center [1544, 271] width 20 height 20
click at [1485, 339] on span "Send notification" at bounding box center [1492, 341] width 98 height 14
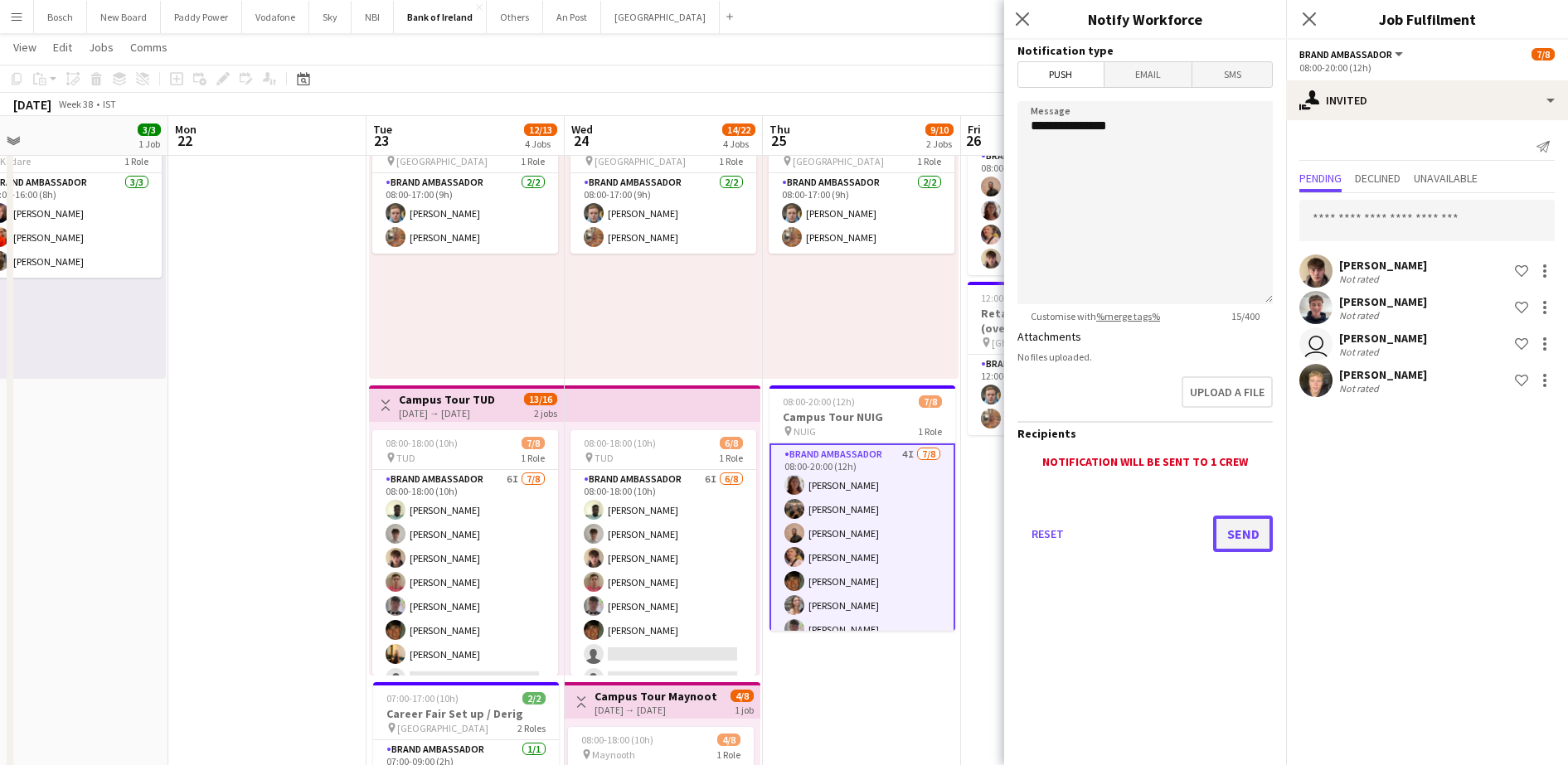
click at [1235, 542] on button "Send" at bounding box center [1242, 534] width 60 height 37
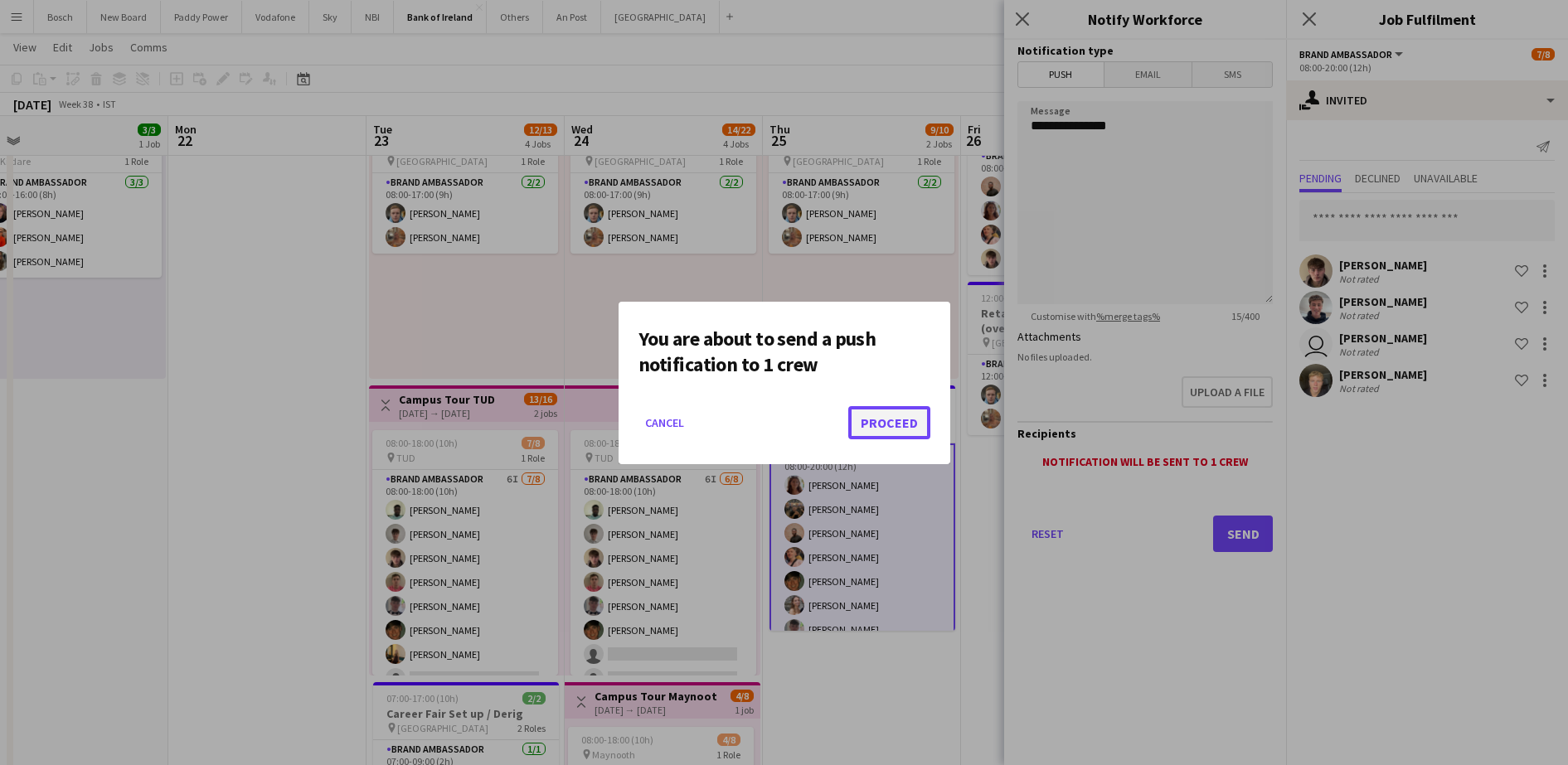
click at [893, 429] on button "Proceed" at bounding box center [889, 423] width 82 height 34
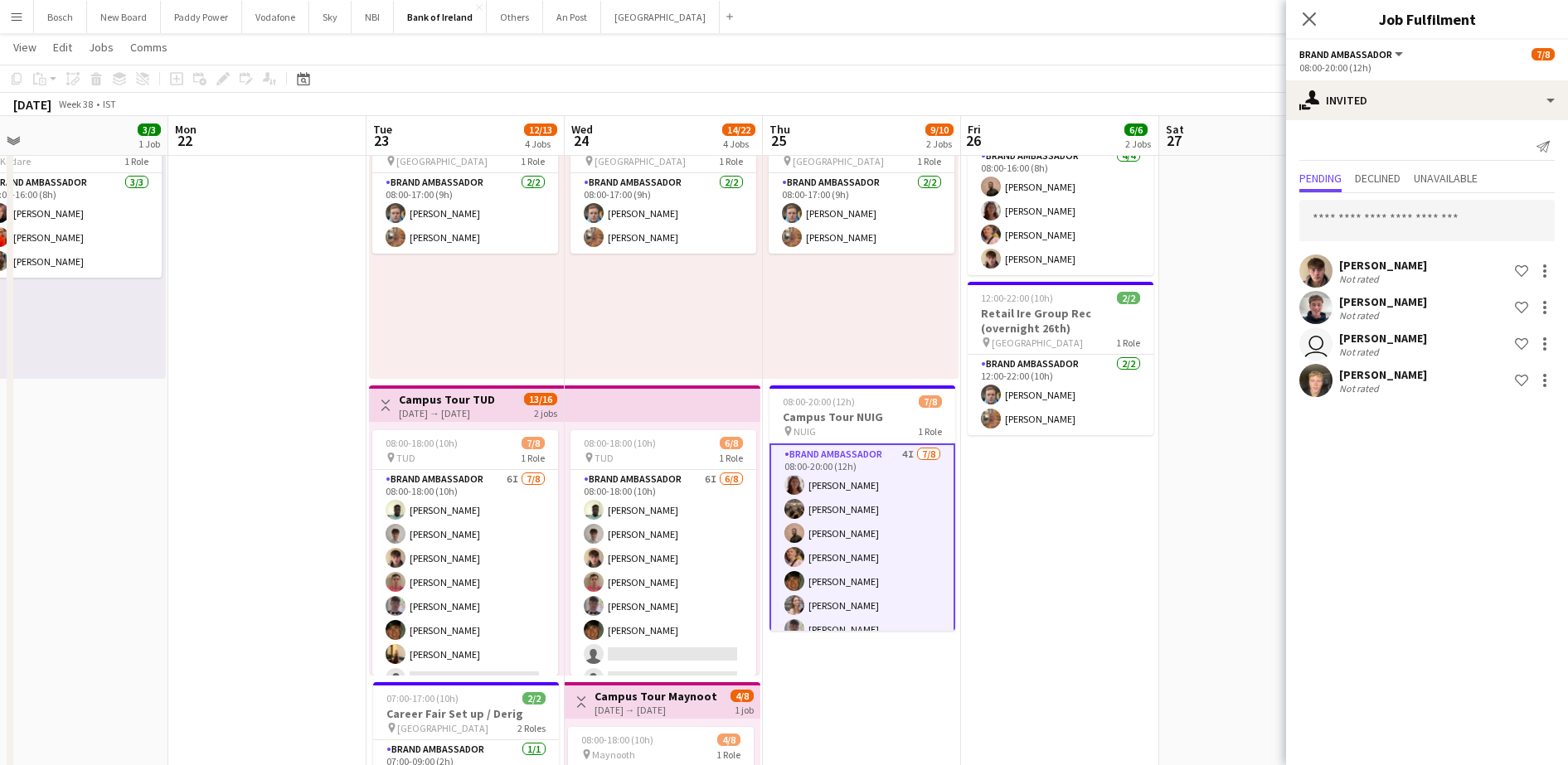
scroll to position [40, 0]
